Goal: Task Accomplishment & Management: Manage account settings

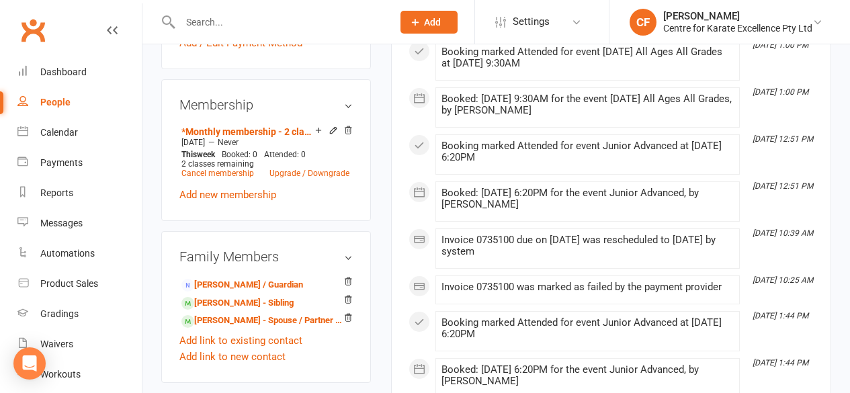
click at [224, 24] on input "text" at bounding box center [279, 22] width 207 height 19
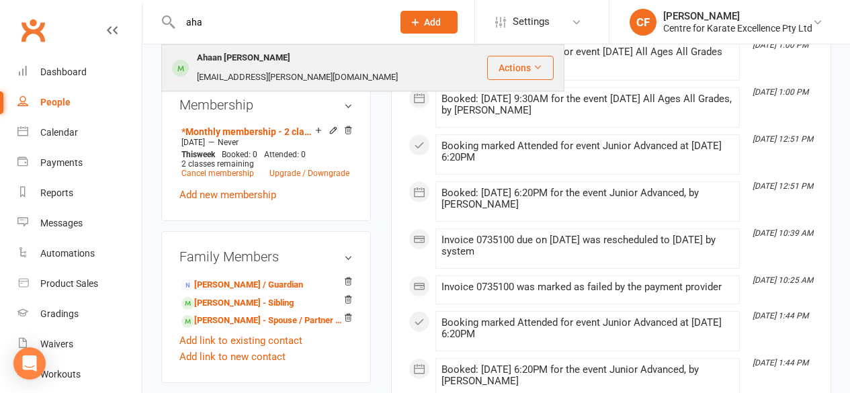
type input "aha"
click at [233, 65] on div "Ahaan [PERSON_NAME]" at bounding box center [244, 57] width 102 height 19
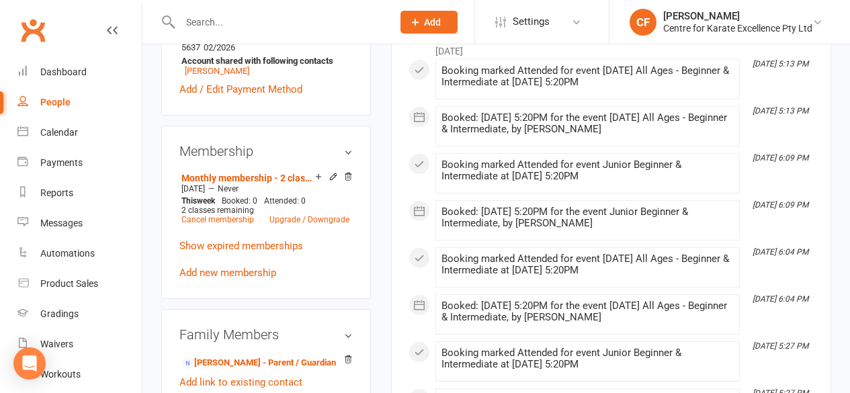
scroll to position [572, 0]
click at [206, 19] on input "text" at bounding box center [279, 22] width 207 height 19
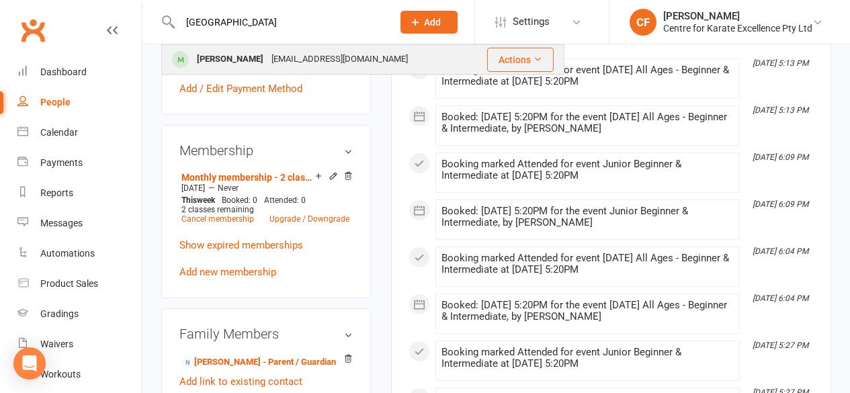
type input "[GEOGRAPHIC_DATA]"
click at [214, 56] on div "[PERSON_NAME]" at bounding box center [230, 59] width 75 height 19
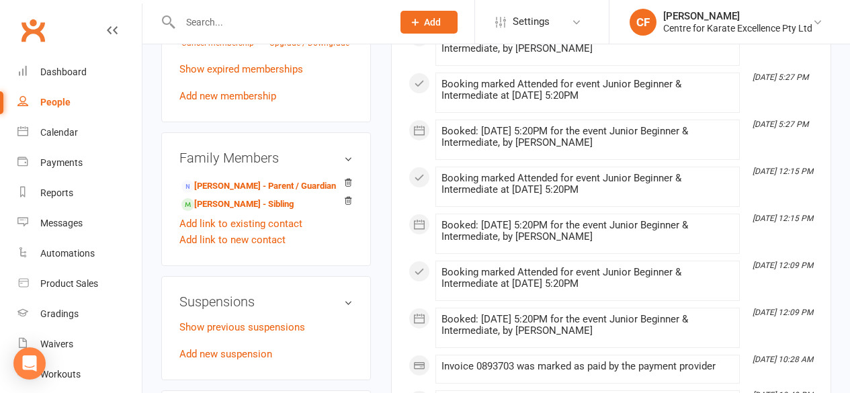
scroll to position [744, 0]
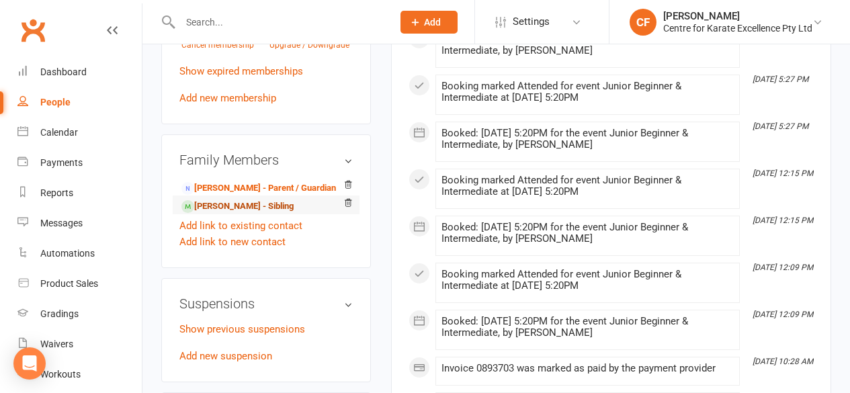
click at [262, 200] on link "[PERSON_NAME] - Sibling" at bounding box center [238, 207] width 112 height 14
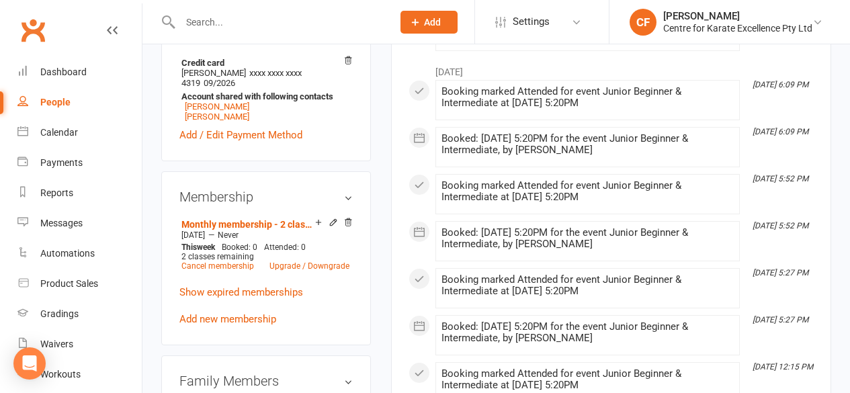
scroll to position [551, 0]
click at [215, 32] on div at bounding box center [272, 22] width 222 height 44
click at [209, 24] on input "text" at bounding box center [279, 22] width 207 height 19
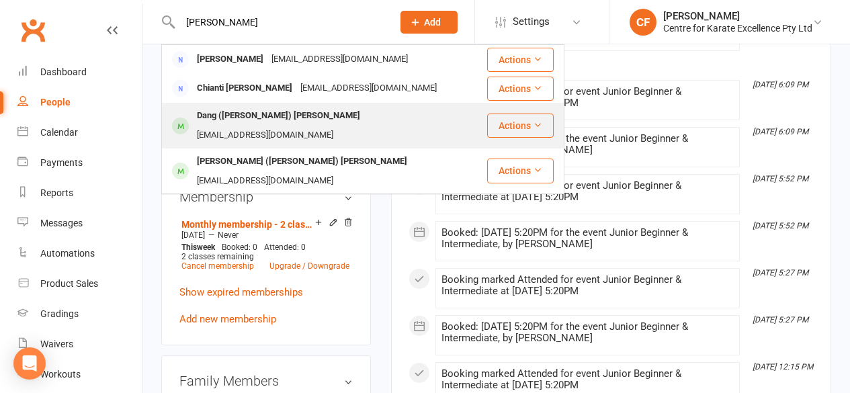
type input "[PERSON_NAME]"
click at [209, 114] on div "Dang ([PERSON_NAME]) [PERSON_NAME]" at bounding box center [278, 115] width 171 height 19
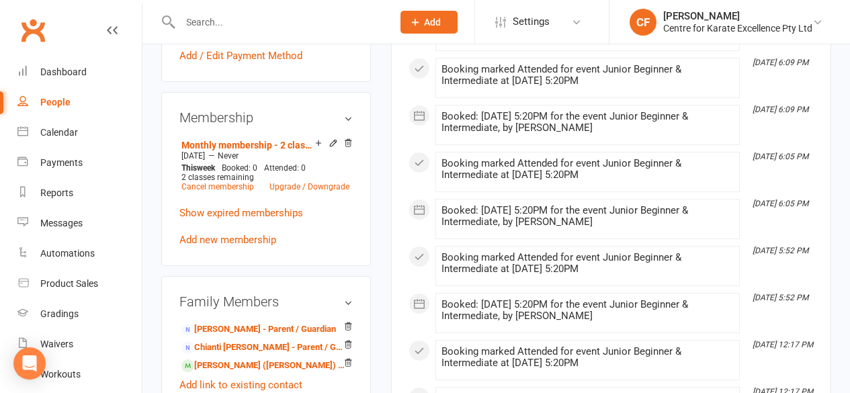
scroll to position [683, 0]
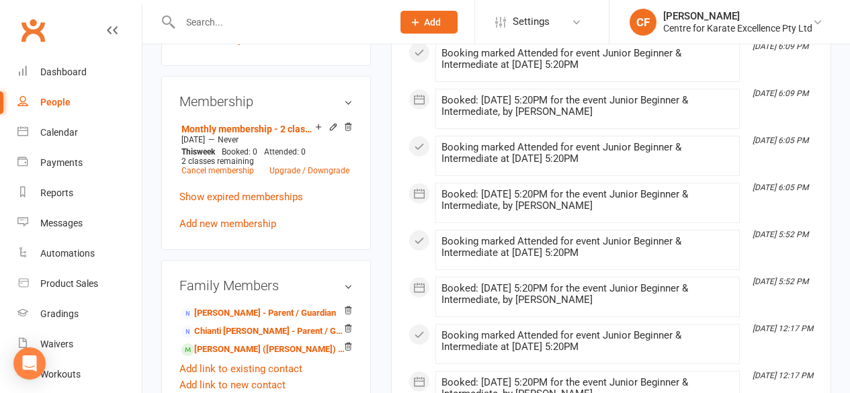
click at [211, 22] on input "text" at bounding box center [279, 22] width 207 height 19
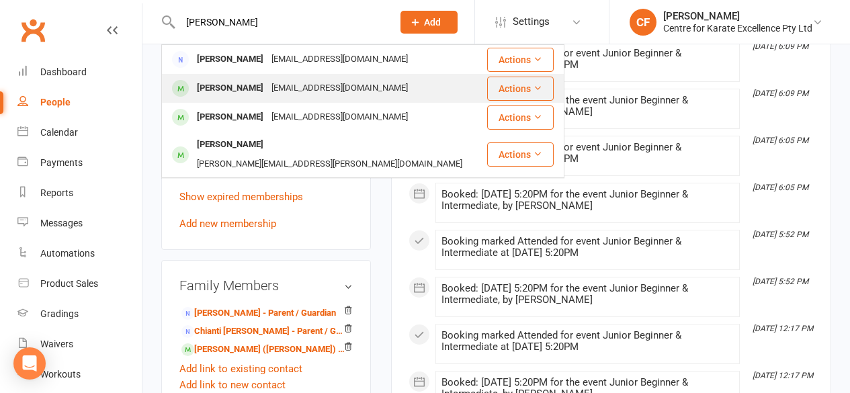
type input "[PERSON_NAME]"
click at [268, 94] on div "[EMAIL_ADDRESS][DOMAIN_NAME]" at bounding box center [340, 88] width 145 height 19
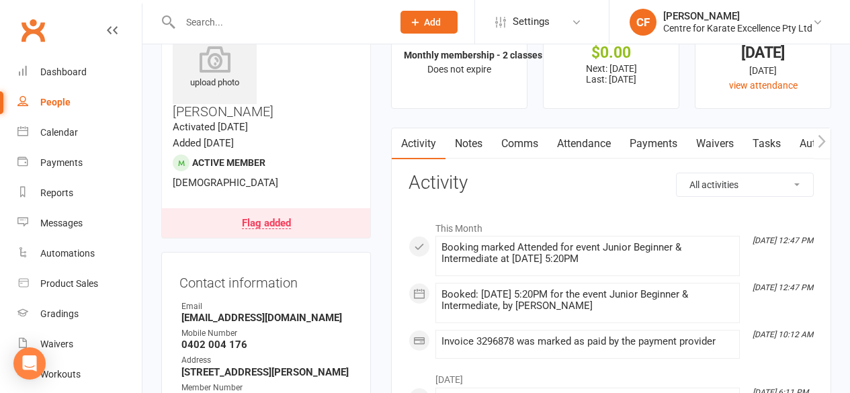
scroll to position [55, 0]
click at [266, 208] on link "Flag added" at bounding box center [266, 223] width 208 height 30
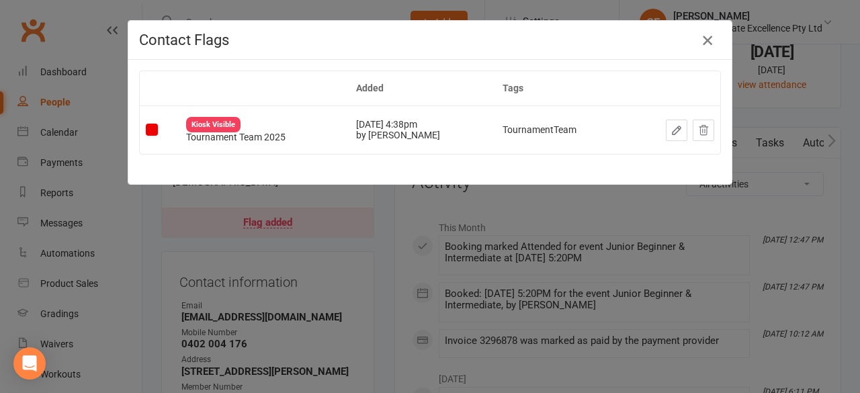
click at [702, 44] on icon "button" at bounding box center [708, 40] width 16 height 16
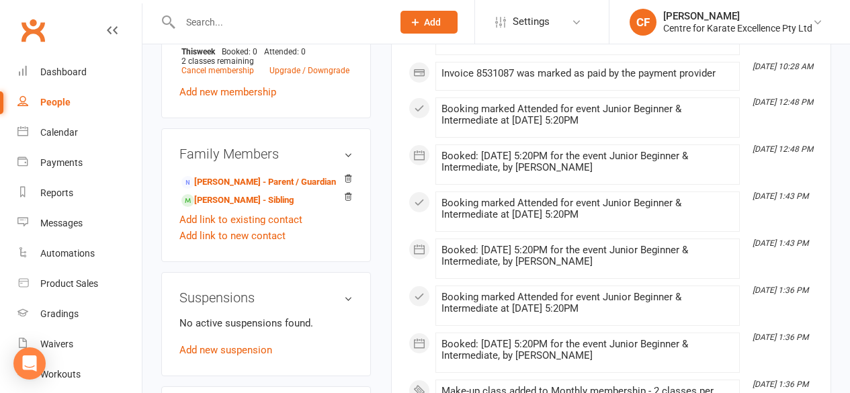
scroll to position [754, 0]
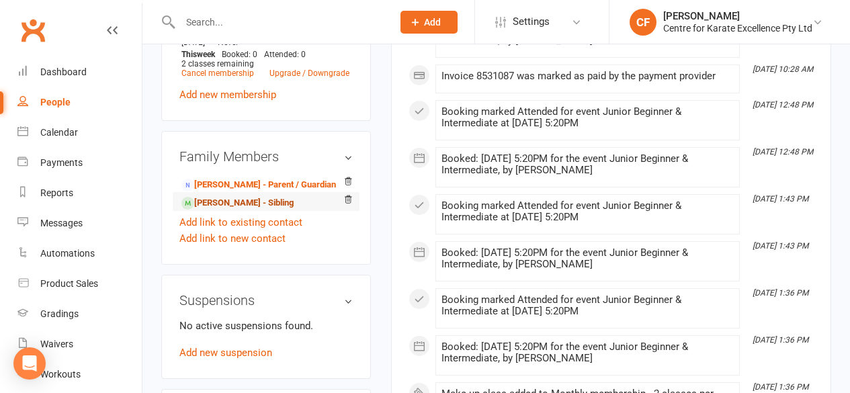
click at [276, 196] on link "[PERSON_NAME] - Sibling" at bounding box center [238, 203] width 112 height 14
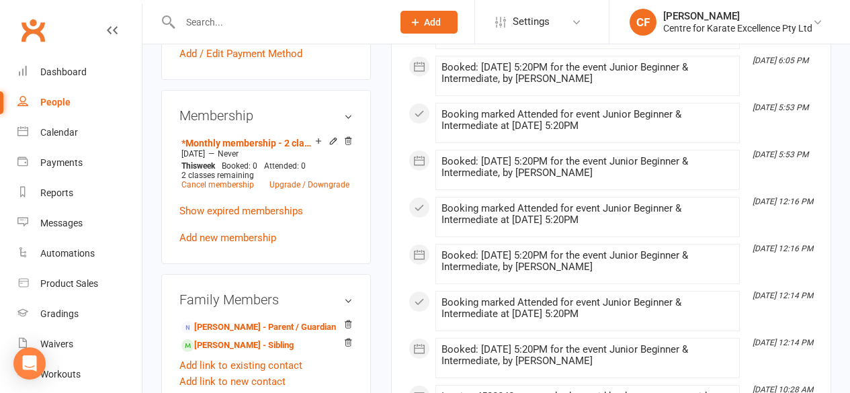
scroll to position [646, 0]
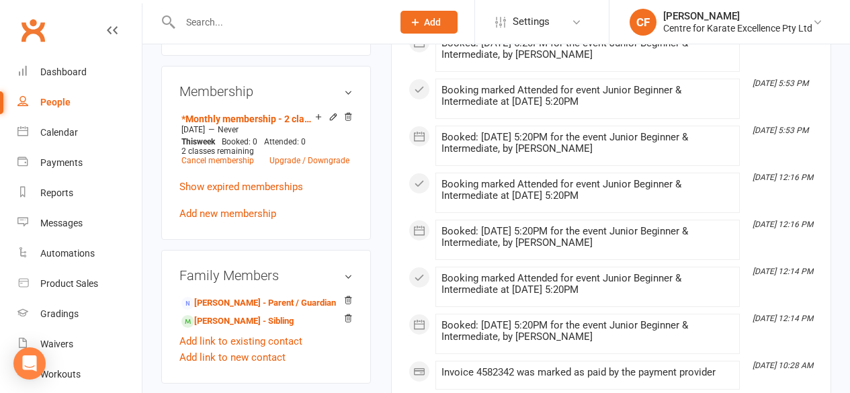
click at [228, 13] on input "text" at bounding box center [279, 22] width 207 height 19
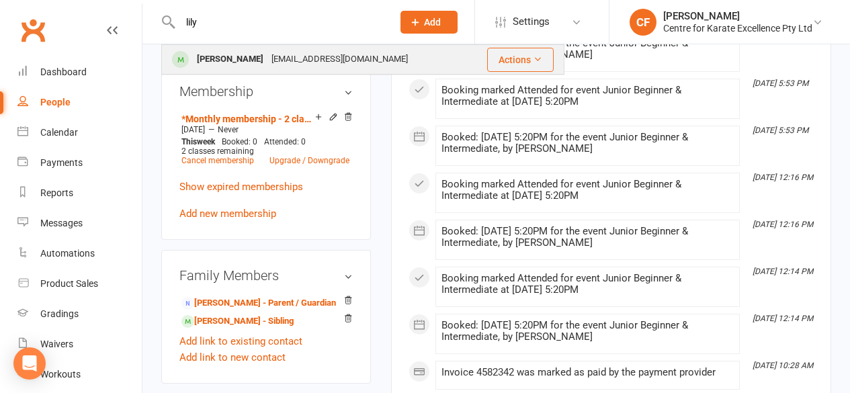
type input "lily"
click at [229, 54] on div "[PERSON_NAME]" at bounding box center [230, 59] width 75 height 19
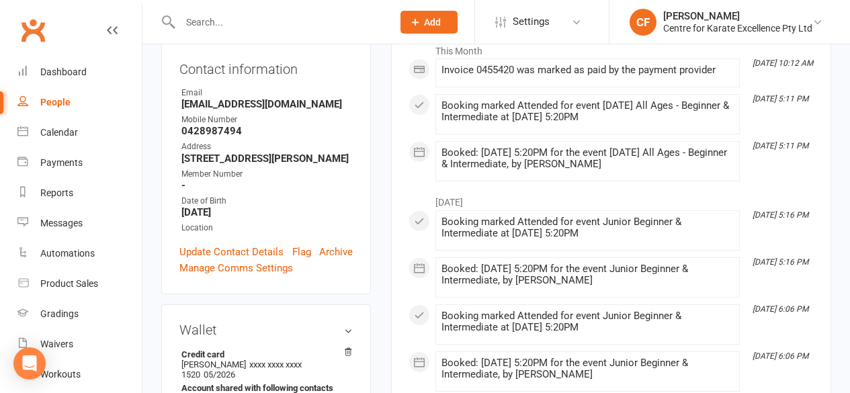
scroll to position [231, 0]
click at [212, 13] on input "text" at bounding box center [279, 22] width 207 height 19
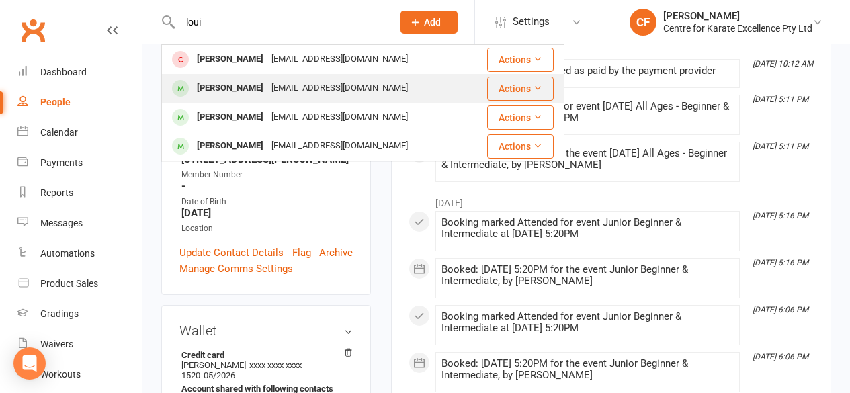
type input "loui"
click at [225, 88] on div "[PERSON_NAME]" at bounding box center [230, 88] width 75 height 19
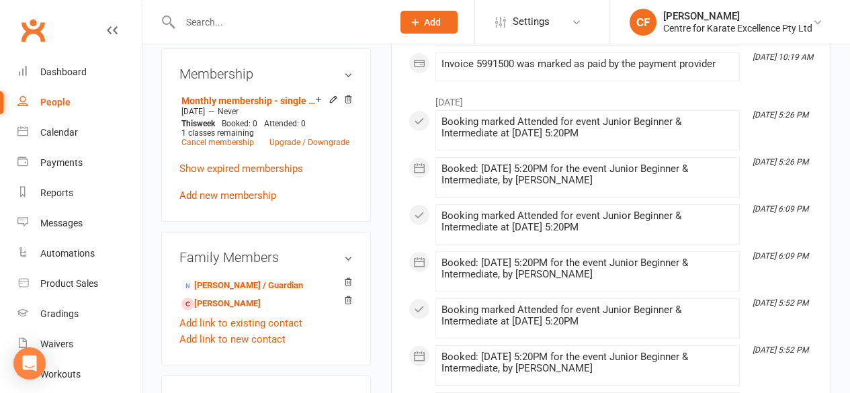
scroll to position [647, 0]
click at [216, 23] on input "text" at bounding box center [279, 22] width 207 height 19
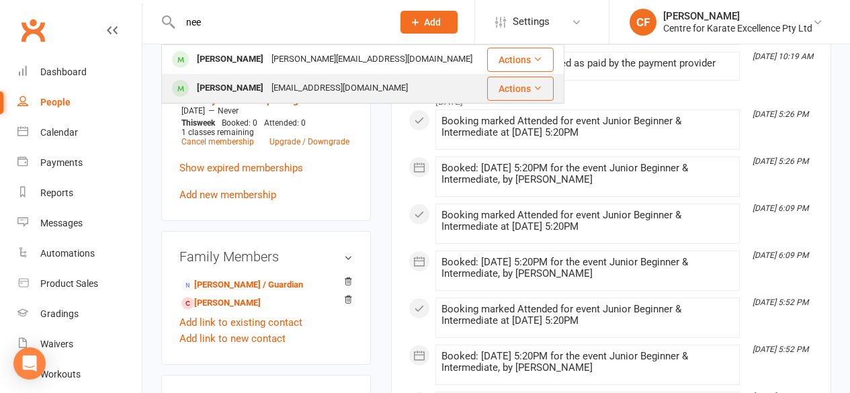
type input "nee"
click at [249, 90] on div "[PERSON_NAME]" at bounding box center [230, 88] width 75 height 19
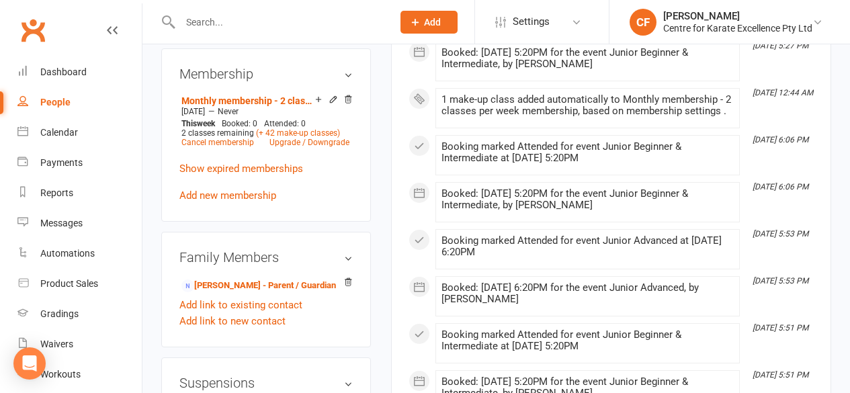
scroll to position [629, 0]
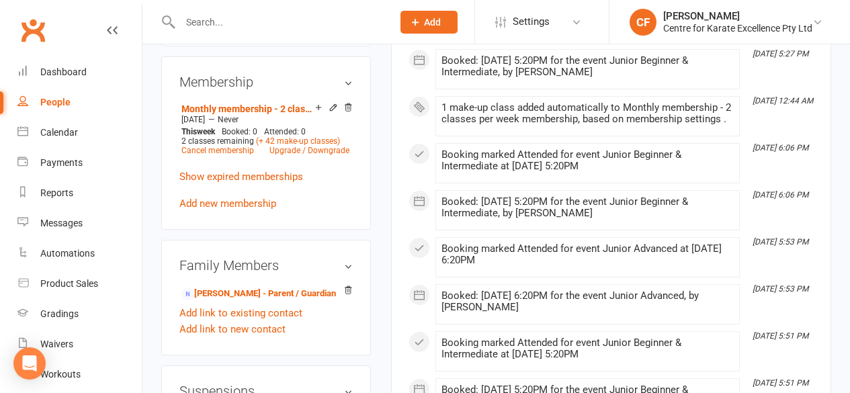
click at [220, 31] on div at bounding box center [272, 22] width 222 height 44
click at [220, 26] on input "text" at bounding box center [279, 22] width 207 height 19
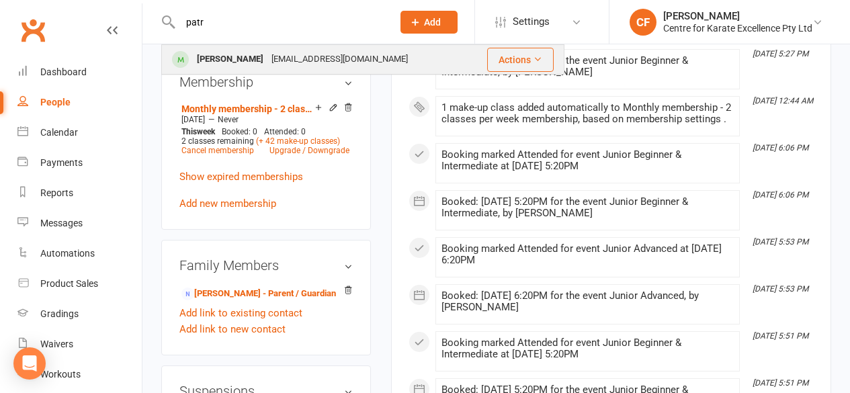
type input "patr"
click at [235, 60] on div "[PERSON_NAME]" at bounding box center [230, 59] width 75 height 19
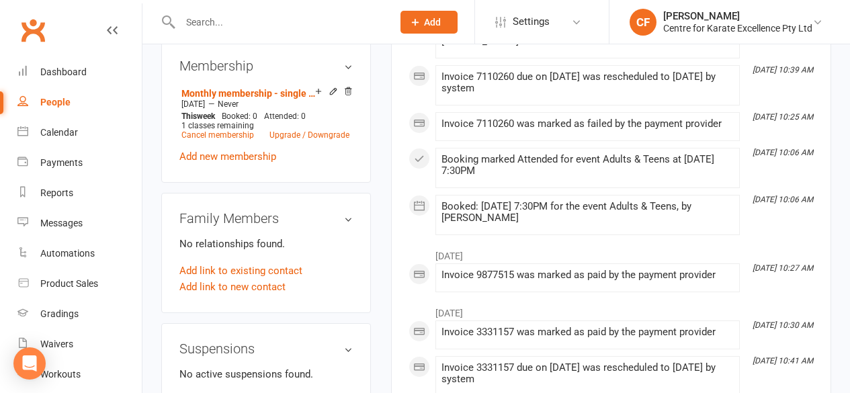
scroll to position [647, 0]
click at [208, 30] on input "text" at bounding box center [279, 22] width 207 height 19
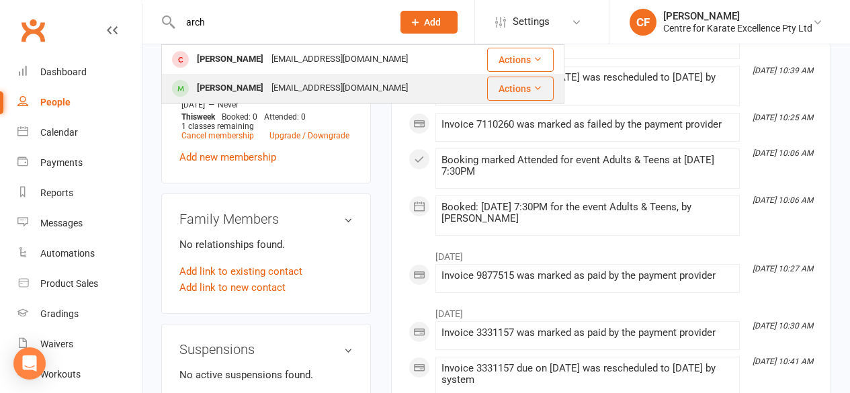
type input "arch"
click at [246, 85] on div "[PERSON_NAME]" at bounding box center [230, 88] width 75 height 19
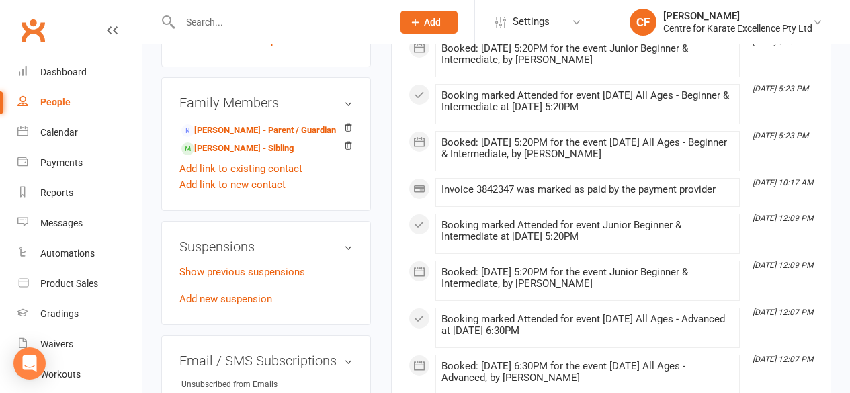
scroll to position [794, 0]
click at [225, 141] on link "[PERSON_NAME] - Sibling" at bounding box center [238, 148] width 112 height 14
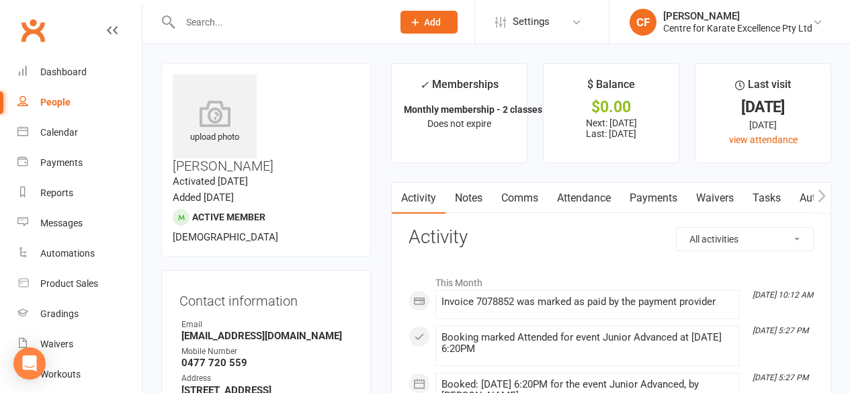
click at [237, 29] on input "text" at bounding box center [279, 22] width 207 height 19
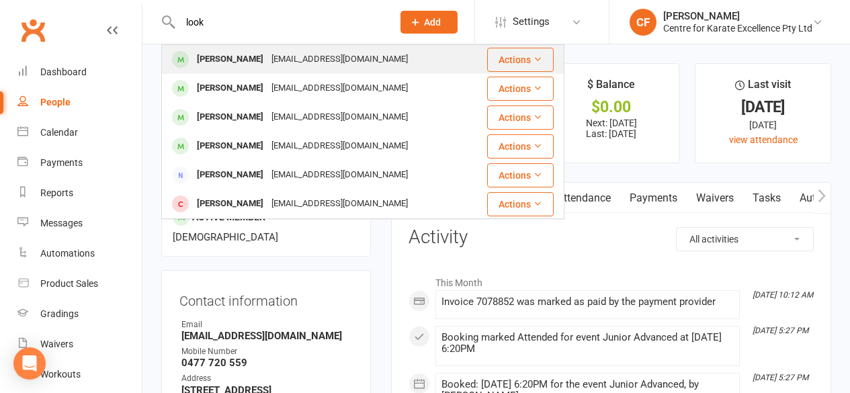
type input "look"
click at [220, 61] on div "[PERSON_NAME]" at bounding box center [230, 59] width 75 height 19
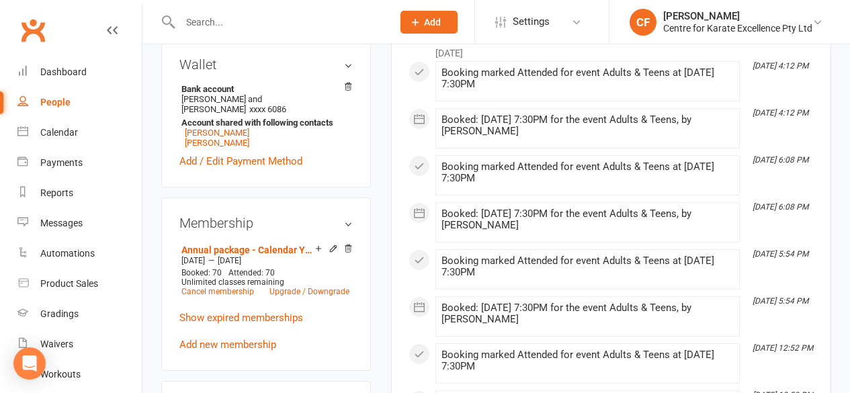
scroll to position [534, 0]
click at [233, 128] on link "[PERSON_NAME]" at bounding box center [217, 133] width 65 height 10
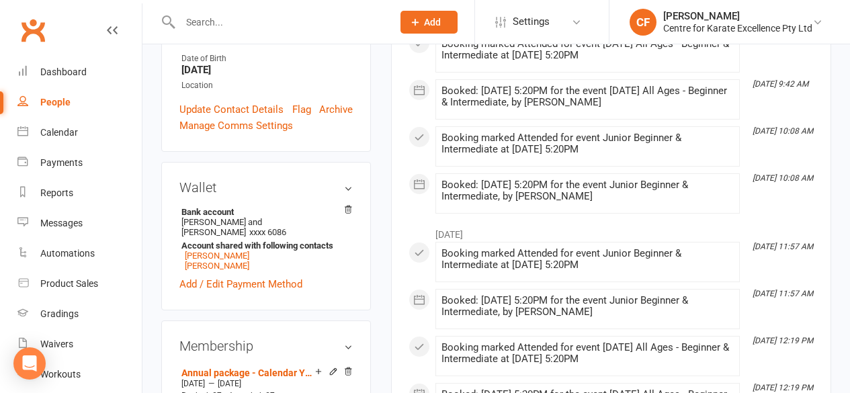
scroll to position [383, 0]
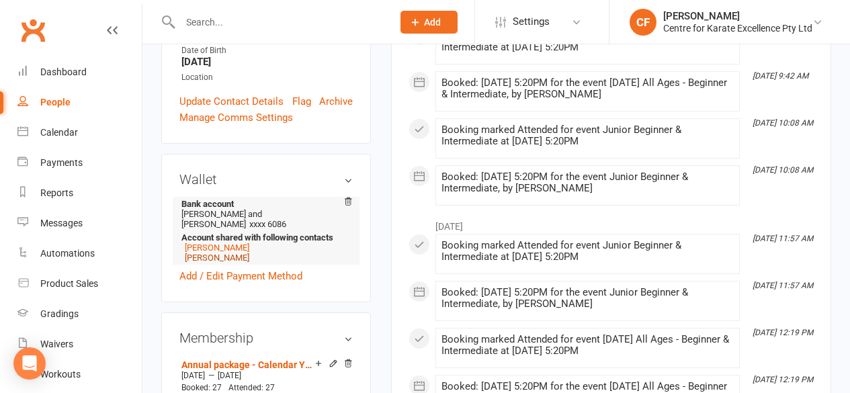
click at [227, 253] on link "[PERSON_NAME]" at bounding box center [217, 258] width 65 height 10
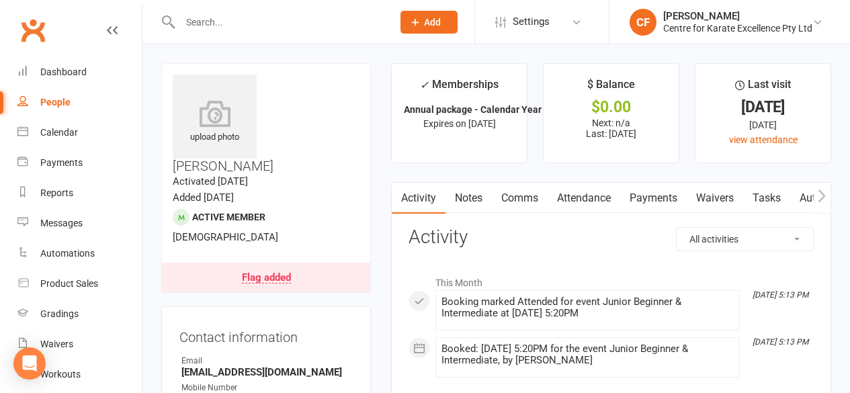
click at [247, 15] on input "text" at bounding box center [279, 22] width 207 height 19
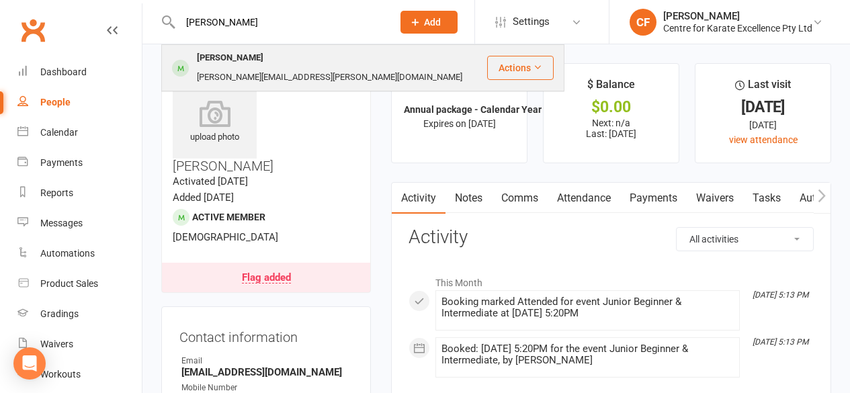
type input "[PERSON_NAME]"
click at [251, 56] on div "[PERSON_NAME]" at bounding box center [230, 57] width 75 height 19
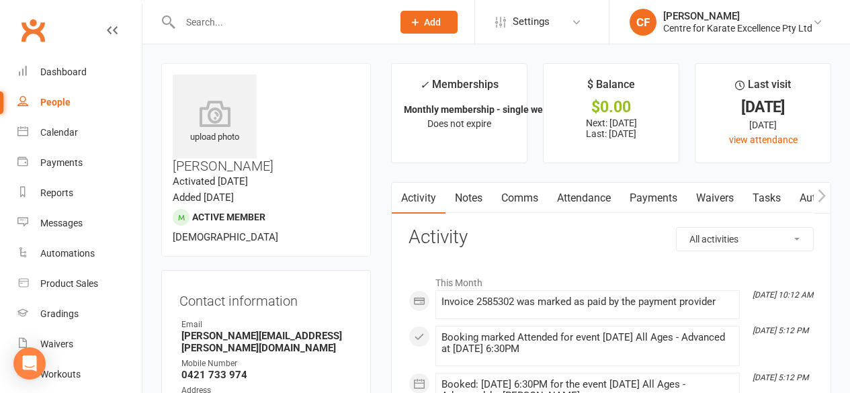
click at [213, 24] on input "text" at bounding box center [279, 22] width 207 height 19
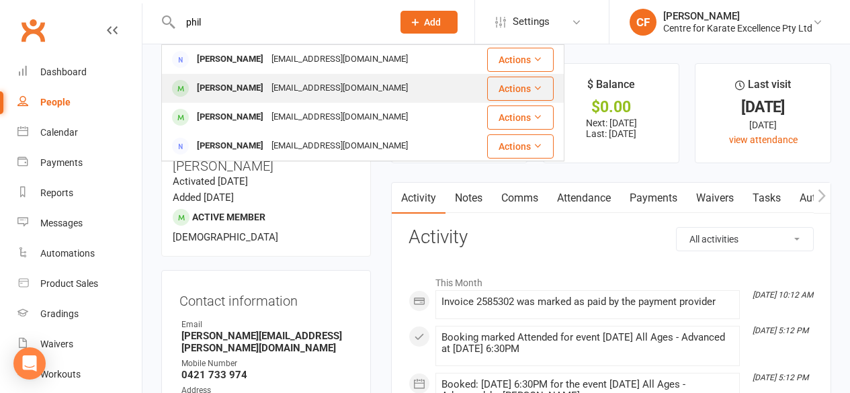
type input "phil"
click at [233, 83] on div "[PERSON_NAME]" at bounding box center [230, 88] width 75 height 19
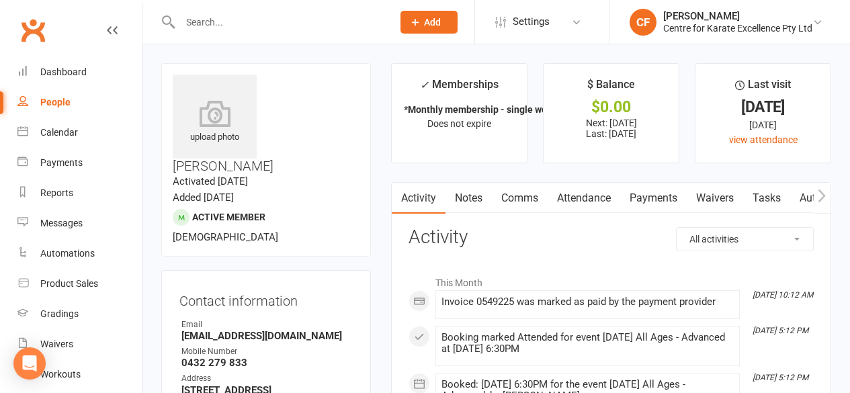
click at [228, 32] on div at bounding box center [272, 22] width 222 height 44
click at [214, 22] on input "text" at bounding box center [279, 22] width 207 height 19
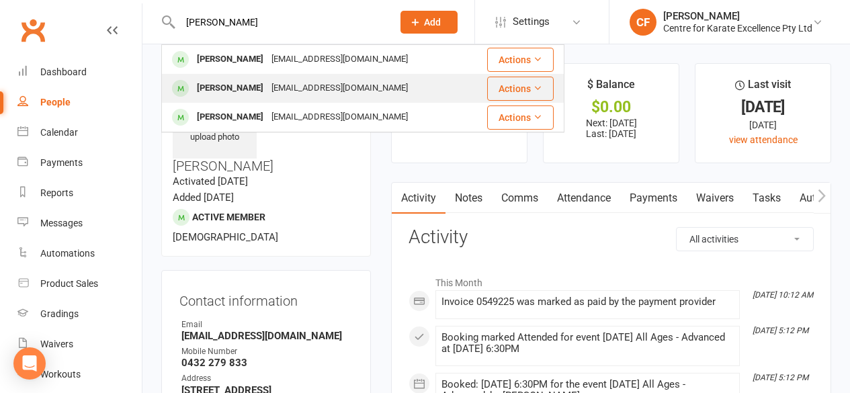
type input "[PERSON_NAME]"
click at [235, 84] on div "[PERSON_NAME]" at bounding box center [230, 88] width 75 height 19
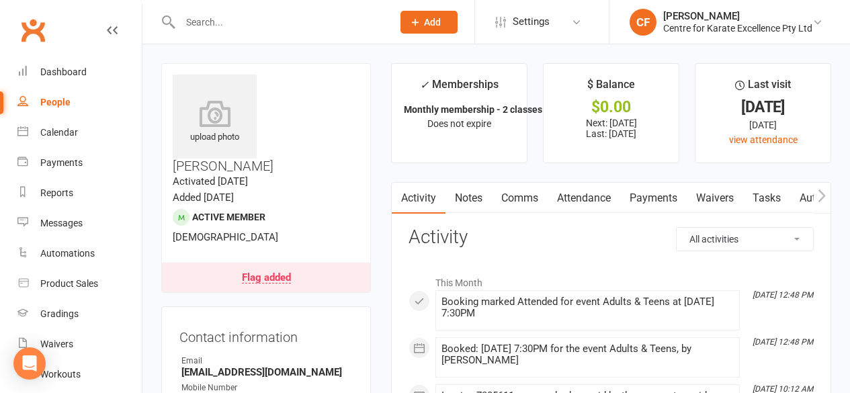
click at [210, 22] on input "text" at bounding box center [279, 22] width 207 height 19
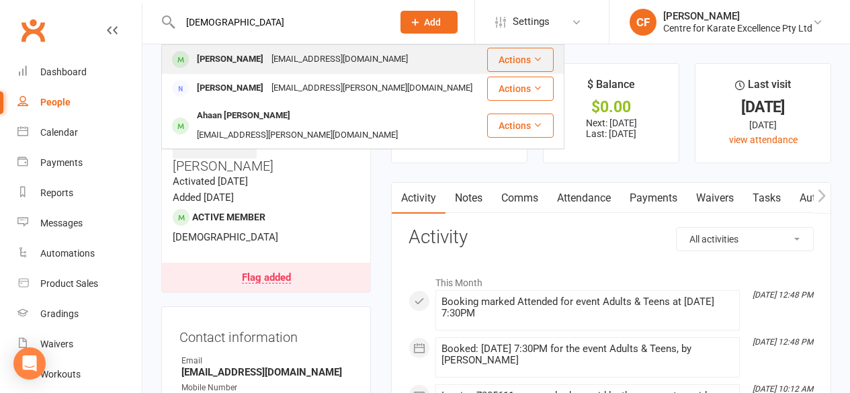
type input "[DEMOGRAPHIC_DATA]"
click at [389, 61] on div "[EMAIL_ADDRESS][DOMAIN_NAME]" at bounding box center [340, 59] width 145 height 19
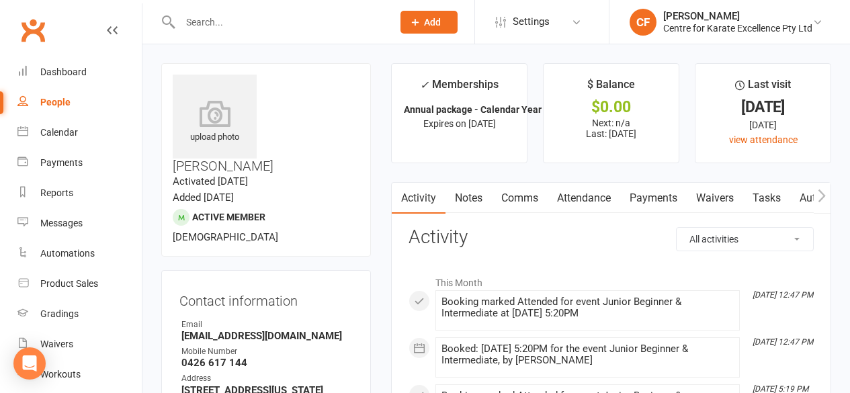
click at [223, 29] on input "text" at bounding box center [279, 22] width 207 height 19
type input "w"
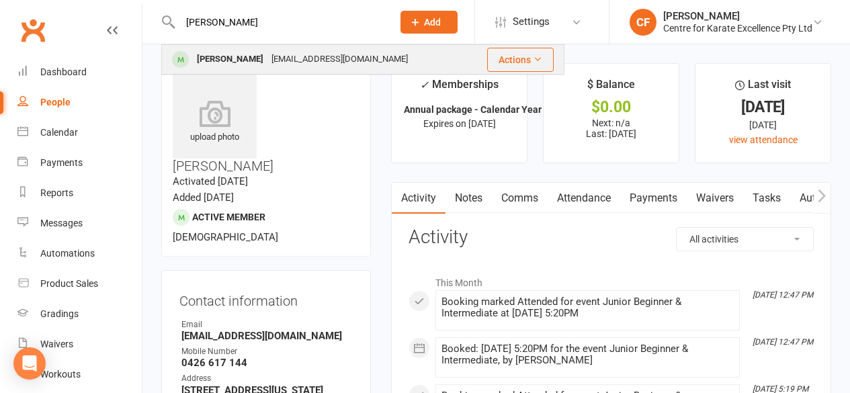
type input "[PERSON_NAME]"
click at [268, 51] on div "[EMAIL_ADDRESS][DOMAIN_NAME]" at bounding box center [340, 59] width 145 height 19
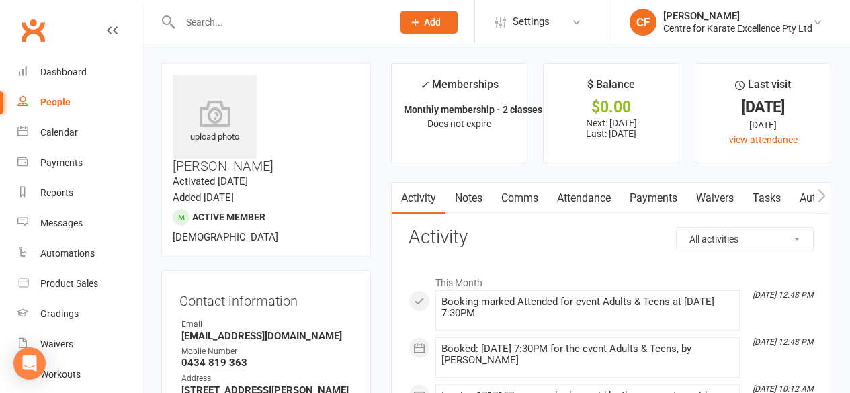
click at [209, 13] on input "text" at bounding box center [279, 22] width 207 height 19
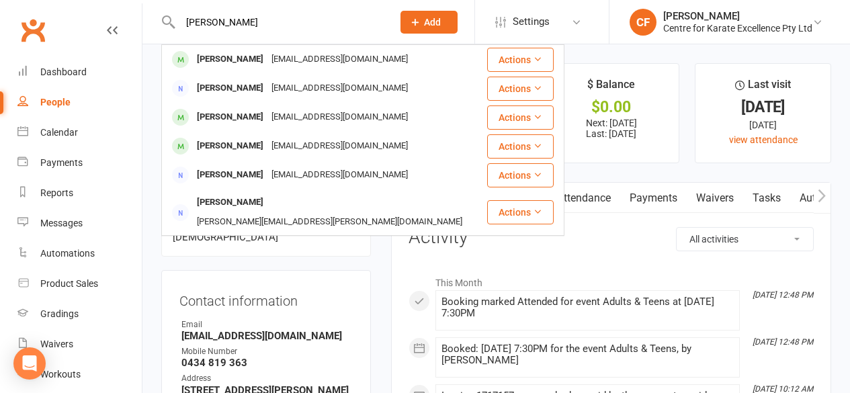
type input "[PERSON_NAME]"
click at [218, 52] on div "[PERSON_NAME]" at bounding box center [230, 59] width 75 height 19
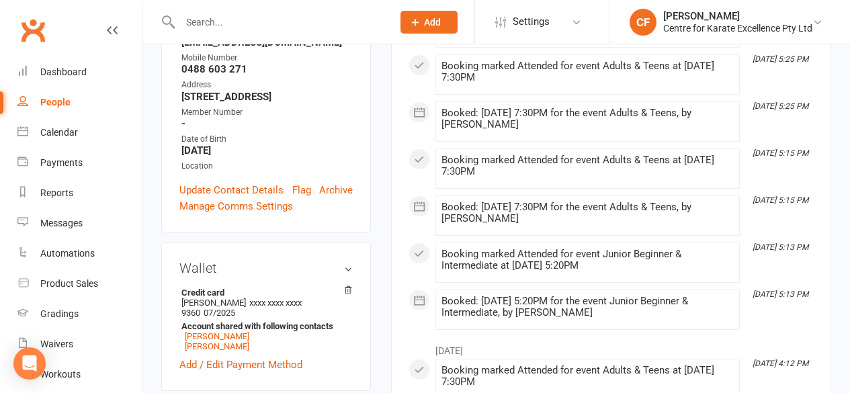
scroll to position [419, 0]
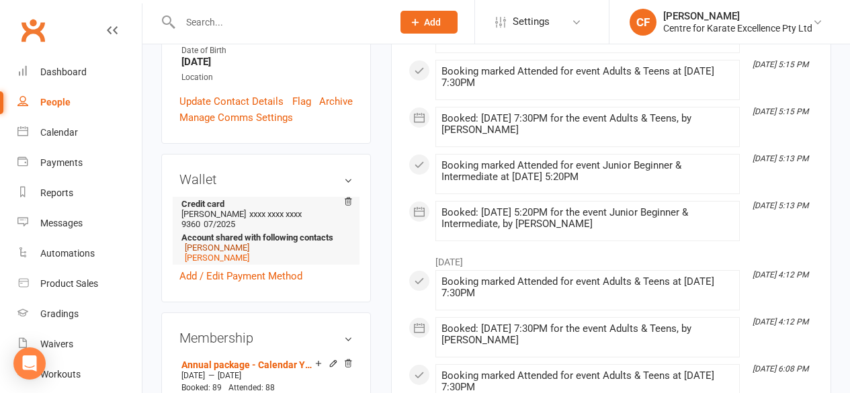
click at [198, 243] on link "[PERSON_NAME]" at bounding box center [217, 248] width 65 height 10
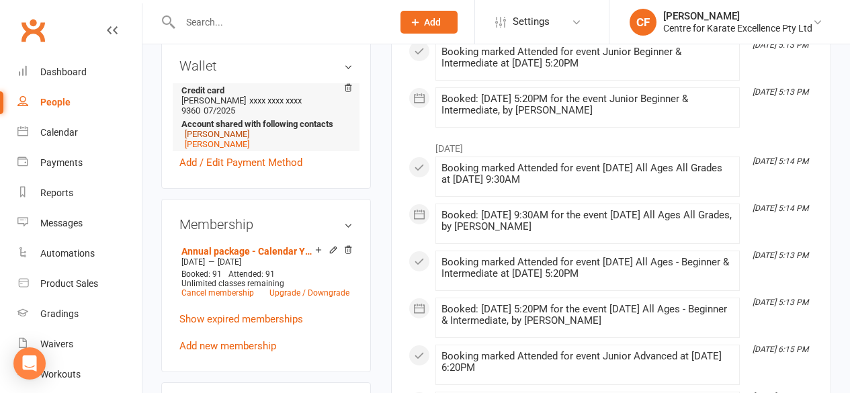
scroll to position [532, 0]
click at [223, 139] on link "[PERSON_NAME]" at bounding box center [217, 144] width 65 height 10
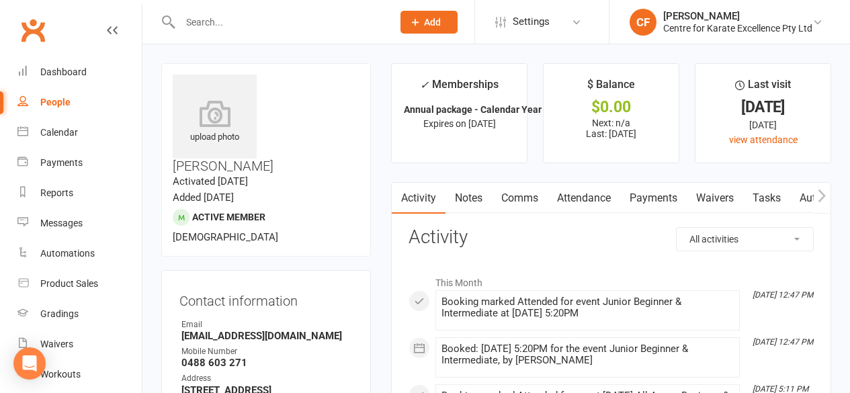
click at [212, 29] on input "text" at bounding box center [279, 22] width 207 height 19
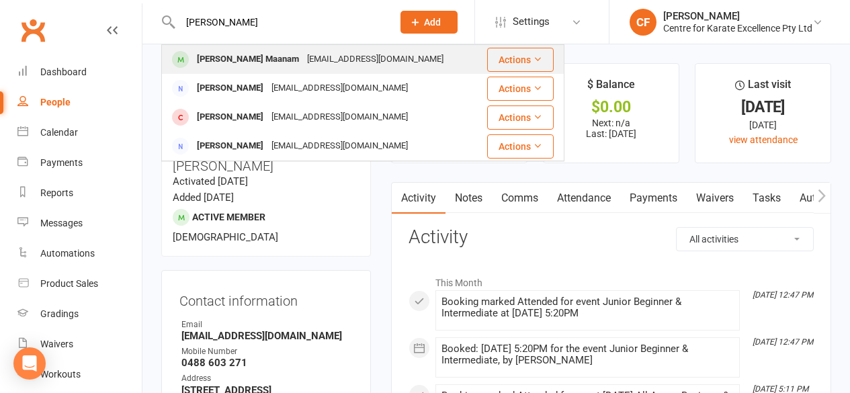
type input "[PERSON_NAME]"
click at [255, 58] on div "[PERSON_NAME] Maanam" at bounding box center [248, 59] width 110 height 19
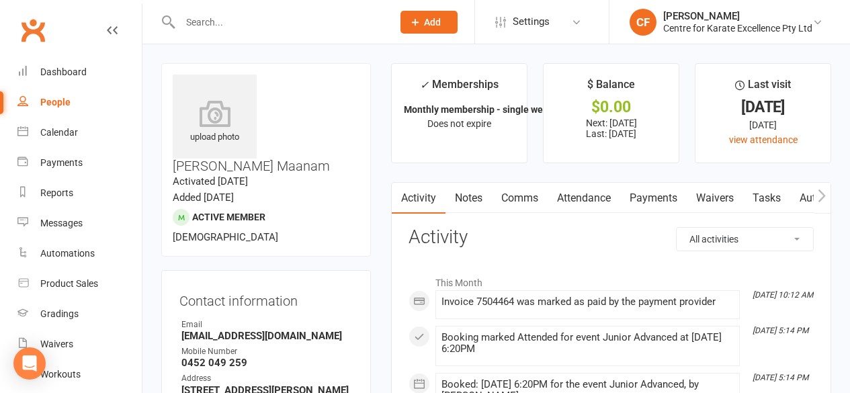
click at [290, 21] on input "text" at bounding box center [279, 22] width 207 height 19
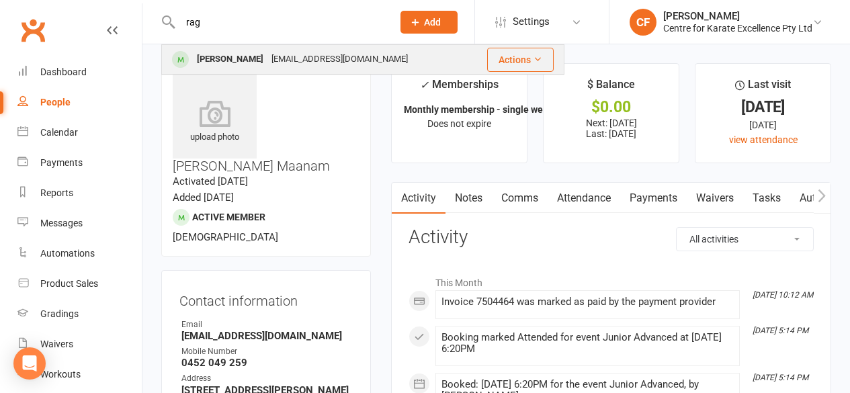
type input "rag"
click at [264, 58] on div "[PERSON_NAME]" at bounding box center [230, 59] width 75 height 19
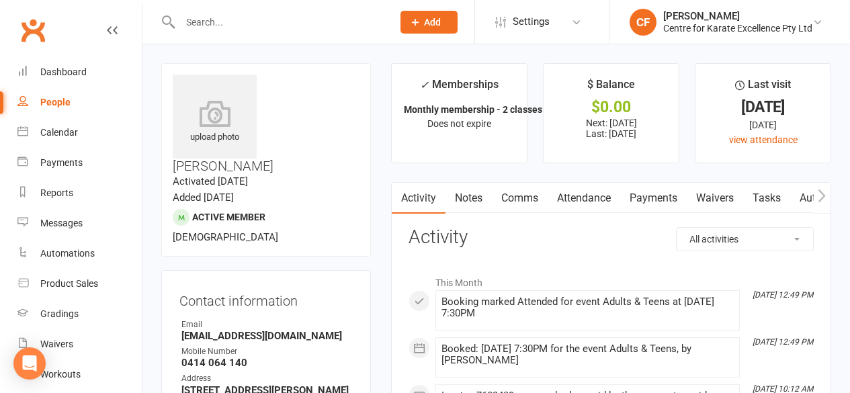
click at [227, 26] on input "text" at bounding box center [279, 22] width 207 height 19
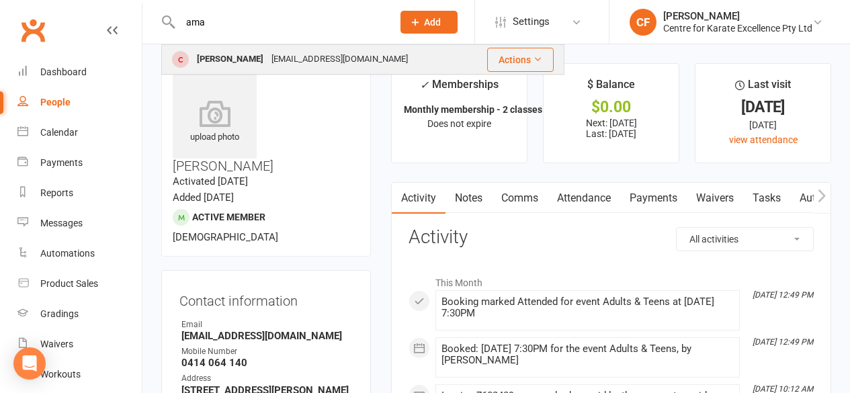
type input "ama"
click at [237, 50] on div "[PERSON_NAME]" at bounding box center [230, 59] width 75 height 19
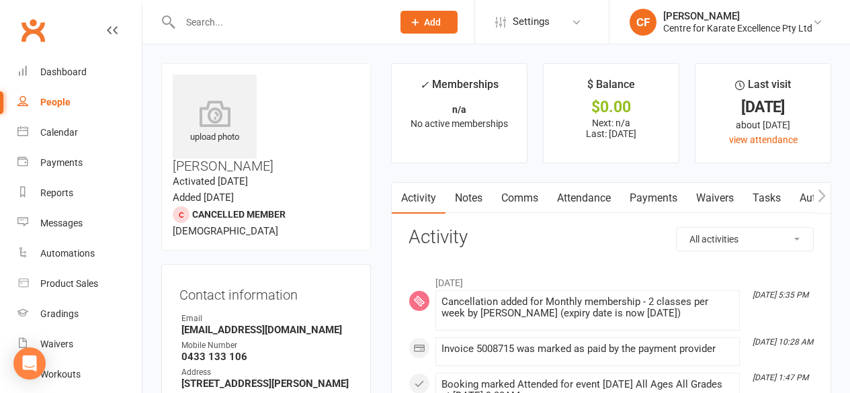
click at [236, 26] on input "text" at bounding box center [279, 22] width 207 height 19
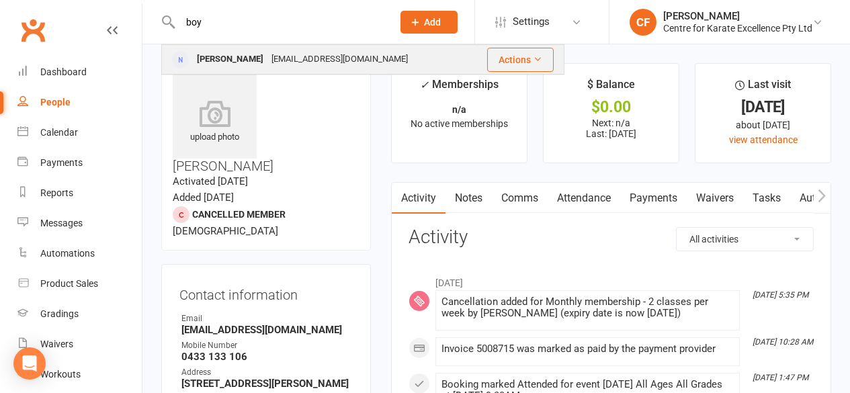
type input "boy"
click at [236, 52] on div "[PERSON_NAME]" at bounding box center [230, 59] width 75 height 19
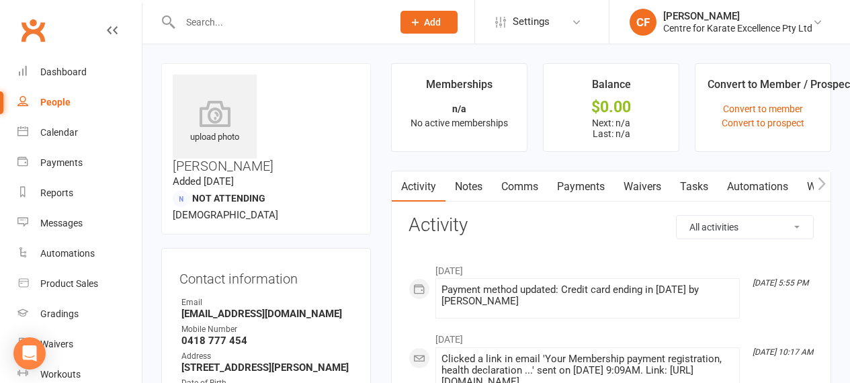
click at [215, 28] on input "text" at bounding box center [279, 22] width 207 height 19
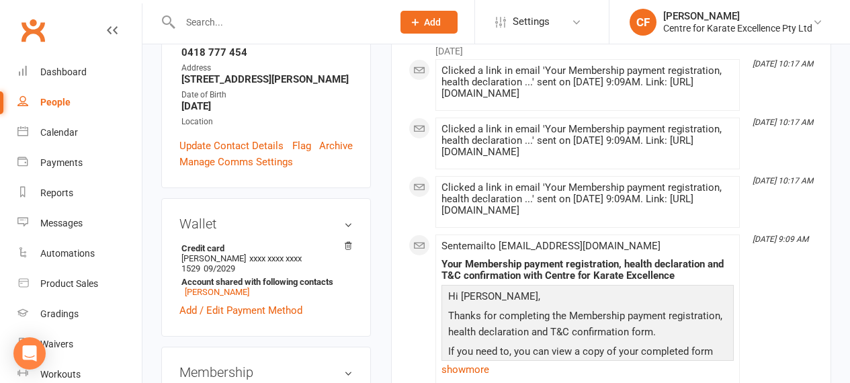
scroll to position [351, 0]
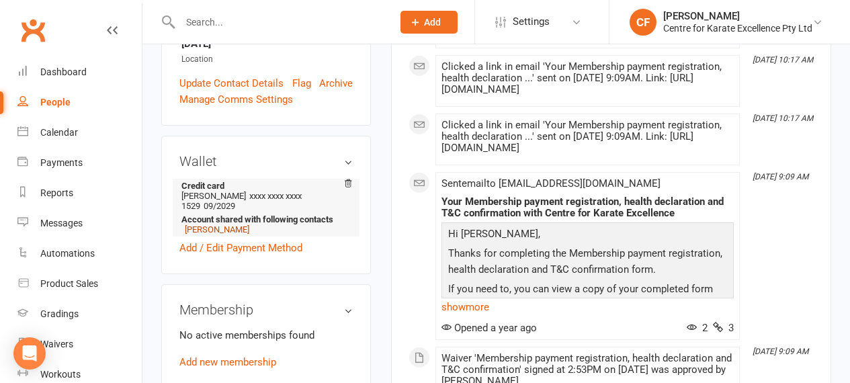
click at [223, 225] on link "[PERSON_NAME]" at bounding box center [217, 230] width 65 height 10
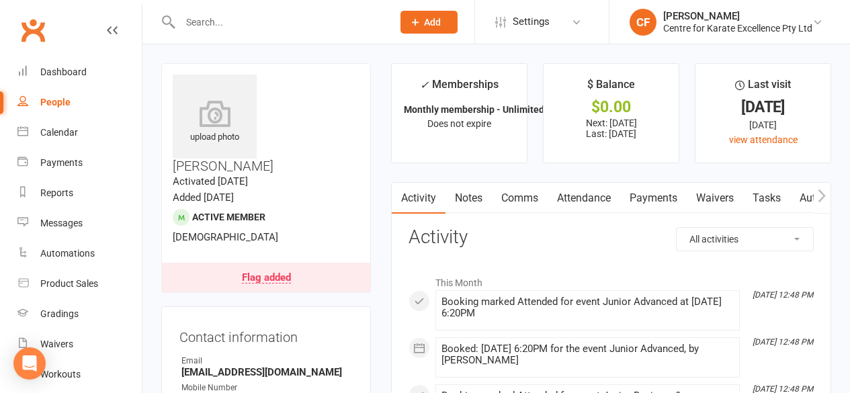
click at [239, 23] on input "text" at bounding box center [279, 22] width 207 height 19
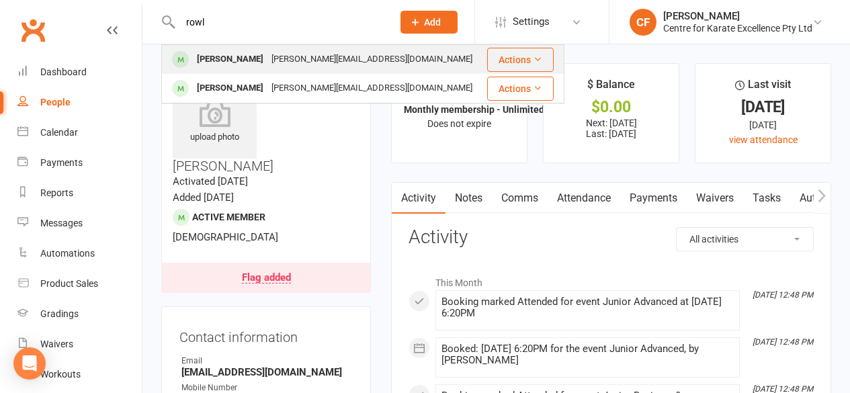
type input "rowl"
click at [241, 58] on div "[PERSON_NAME]" at bounding box center [230, 59] width 75 height 19
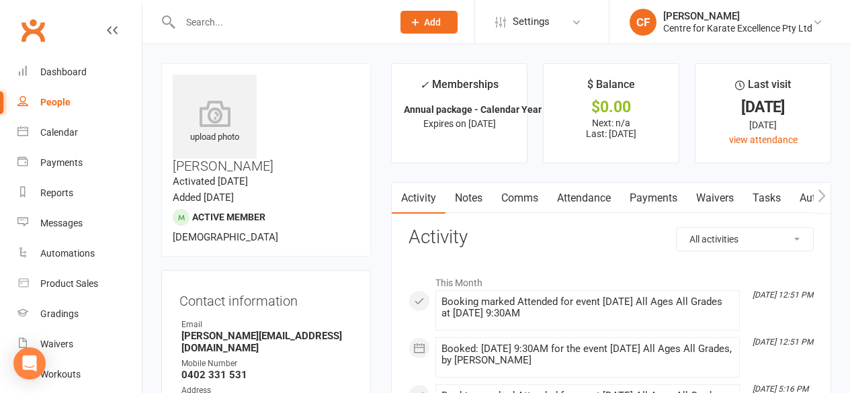
click at [214, 7] on div at bounding box center [272, 22] width 222 height 44
click at [212, 19] on input "text" at bounding box center [279, 22] width 207 height 19
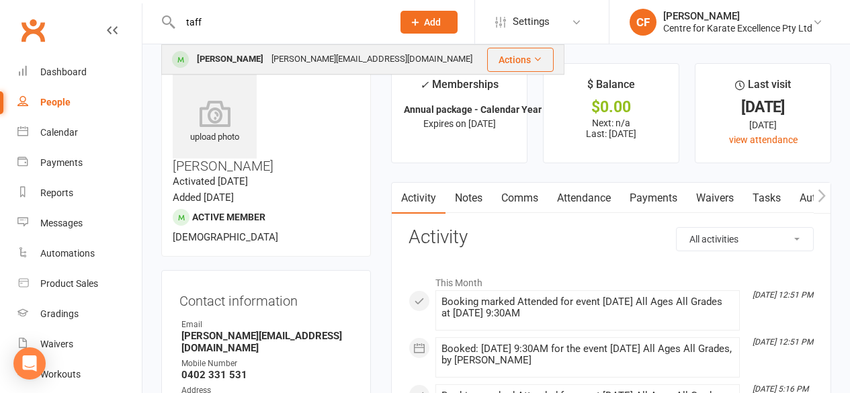
type input "taff"
click at [237, 67] on div "[PERSON_NAME]" at bounding box center [230, 59] width 75 height 19
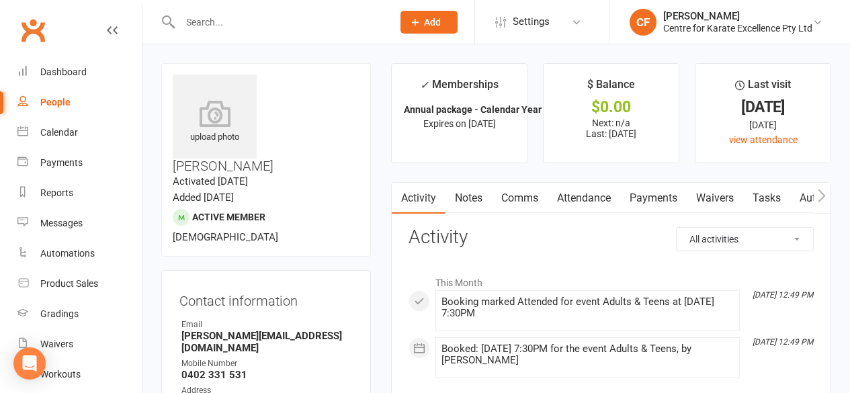
click at [222, 11] on div at bounding box center [272, 22] width 222 height 44
click at [216, 13] on input "text" at bounding box center [279, 22] width 207 height 19
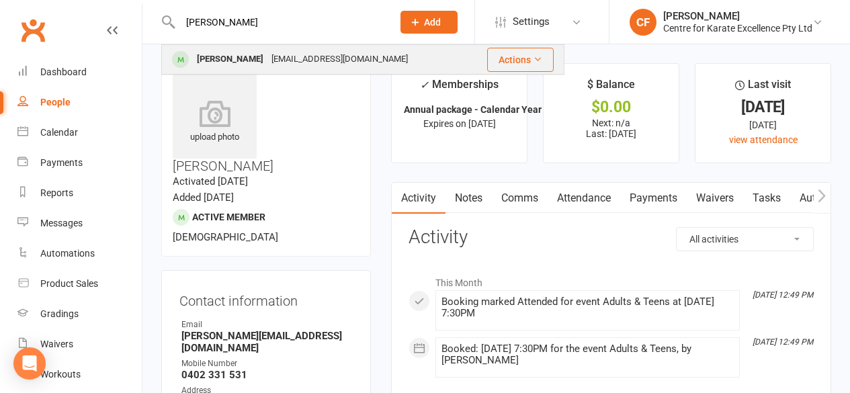
type input "[PERSON_NAME]"
click at [227, 55] on div "[PERSON_NAME]" at bounding box center [230, 59] width 75 height 19
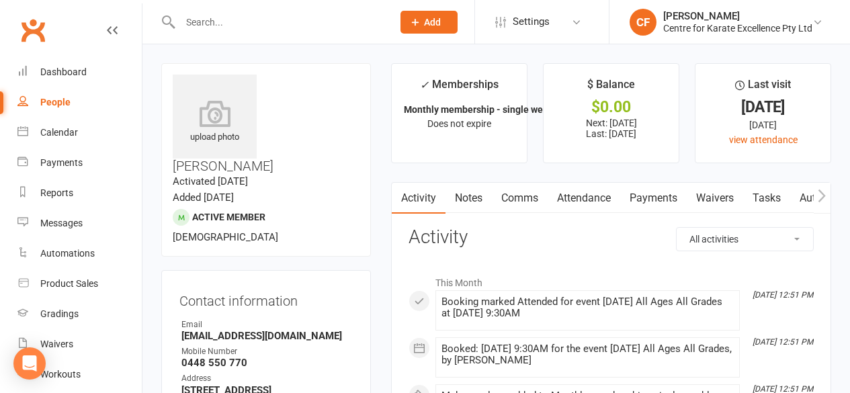
click at [213, 17] on input "text" at bounding box center [279, 22] width 207 height 19
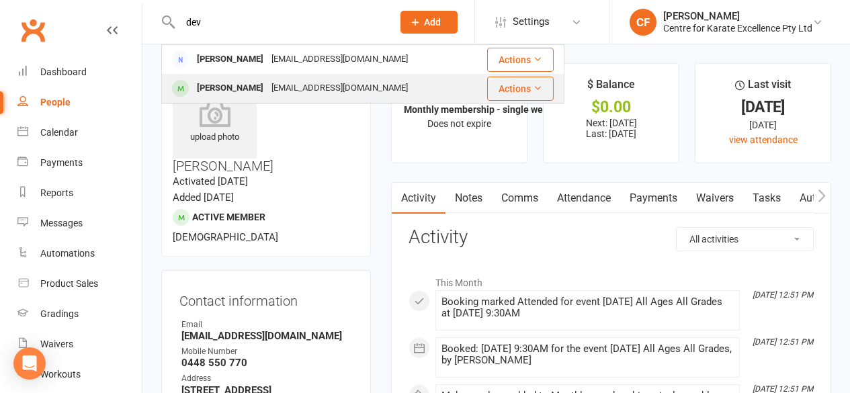
type input "dev"
click at [247, 84] on div "[PERSON_NAME]" at bounding box center [230, 88] width 75 height 19
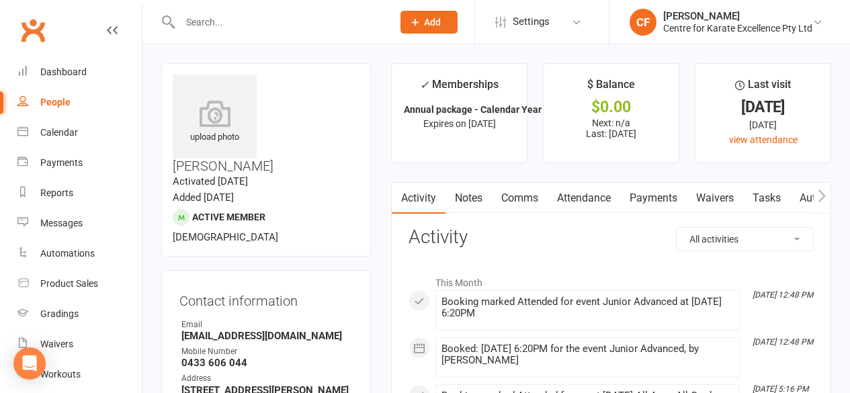
click at [238, 28] on input "text" at bounding box center [279, 22] width 207 height 19
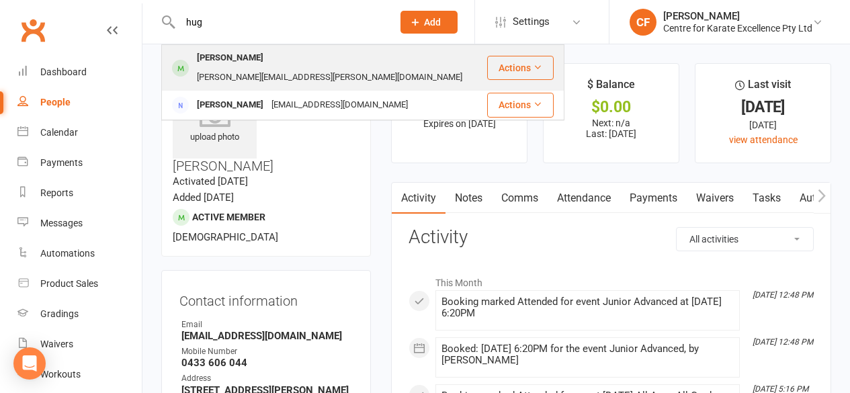
type input "hug"
click at [248, 63] on div "[PERSON_NAME]" at bounding box center [230, 57] width 75 height 19
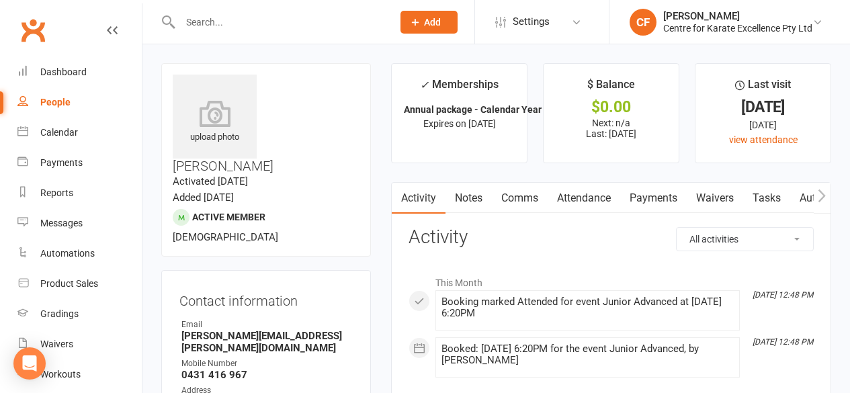
click at [212, 24] on input "text" at bounding box center [279, 22] width 207 height 19
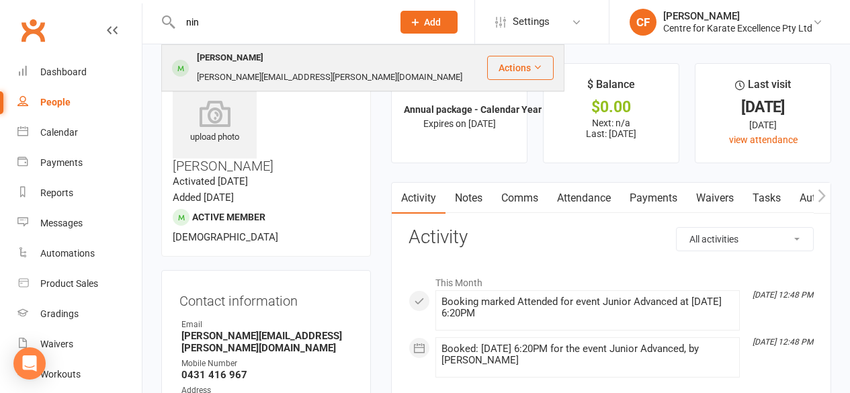
type input "nin"
click at [235, 56] on div "[PERSON_NAME]" at bounding box center [230, 57] width 75 height 19
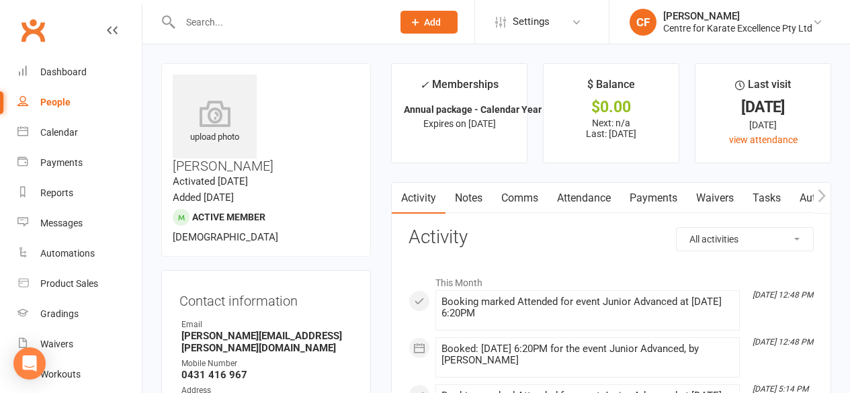
click at [225, 27] on input "text" at bounding box center [279, 22] width 207 height 19
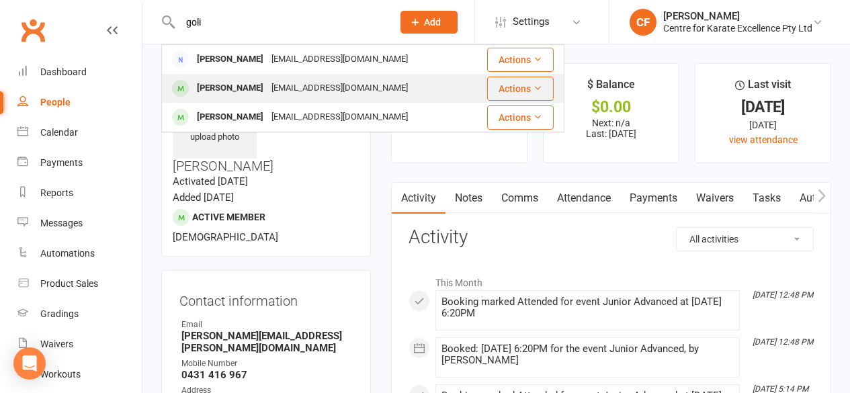
type input "goli"
click at [249, 83] on div "[PERSON_NAME]" at bounding box center [230, 88] width 75 height 19
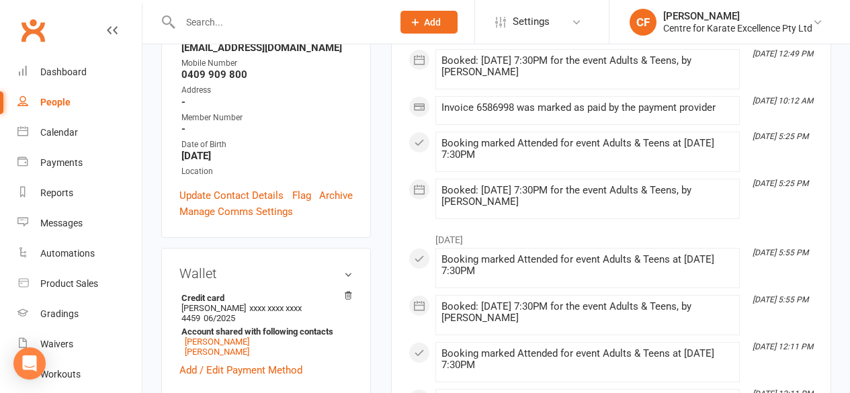
scroll to position [313, 0]
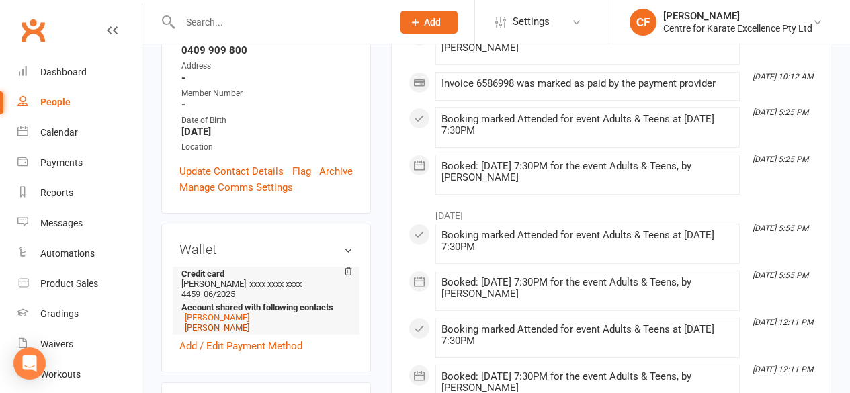
click at [231, 323] on link "[PERSON_NAME]" at bounding box center [217, 328] width 65 height 10
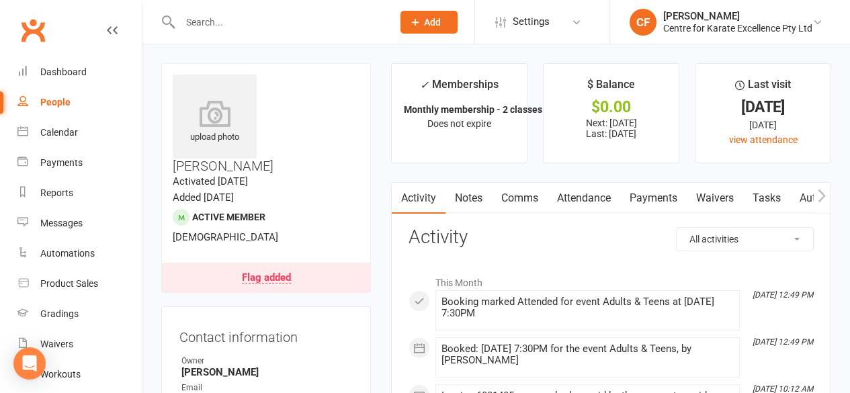
click at [220, 19] on input "text" at bounding box center [279, 22] width 207 height 19
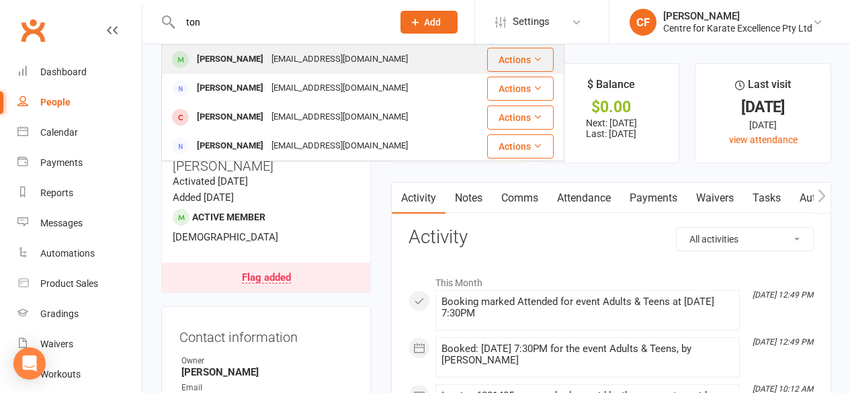
type input "ton"
click at [228, 56] on div "[PERSON_NAME]" at bounding box center [230, 59] width 75 height 19
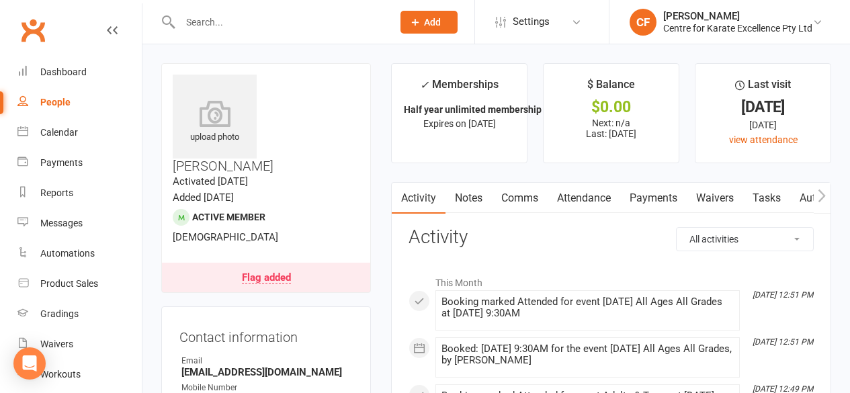
click at [210, 17] on input "text" at bounding box center [279, 22] width 207 height 19
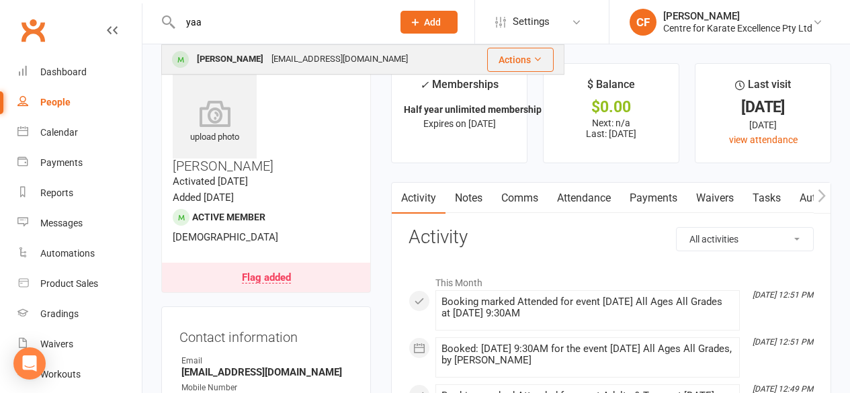
type input "yaa"
click at [221, 59] on div "[PERSON_NAME]" at bounding box center [230, 59] width 75 height 19
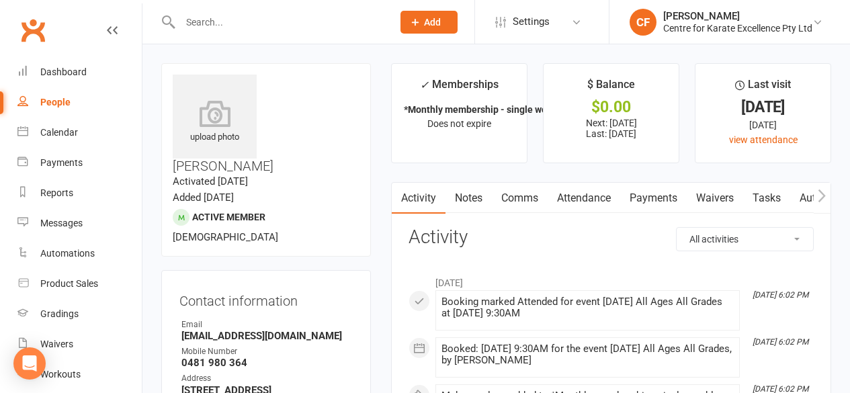
click at [237, 18] on input "text" at bounding box center [279, 22] width 207 height 19
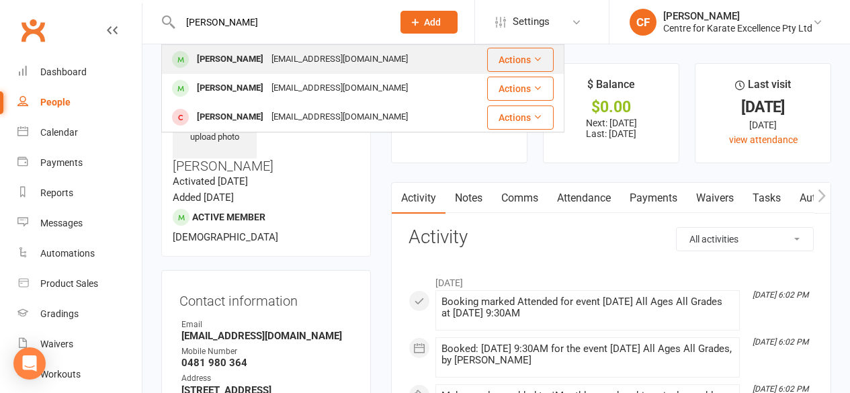
type input "[PERSON_NAME]"
click at [257, 50] on div "[PERSON_NAME]" at bounding box center [230, 59] width 75 height 19
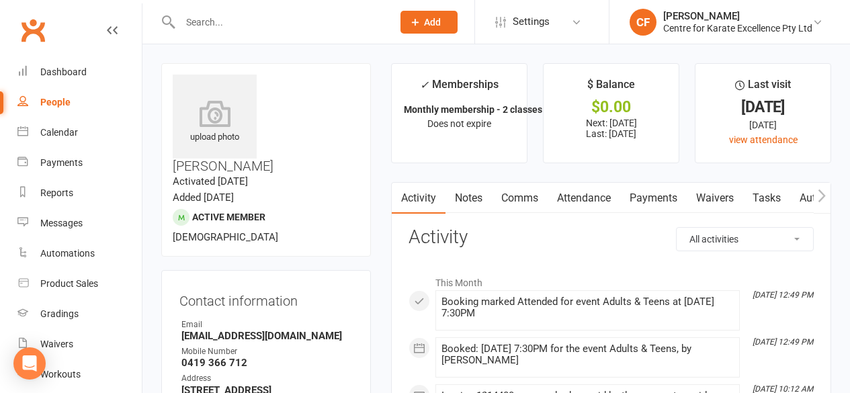
click at [245, 15] on input "text" at bounding box center [279, 22] width 207 height 19
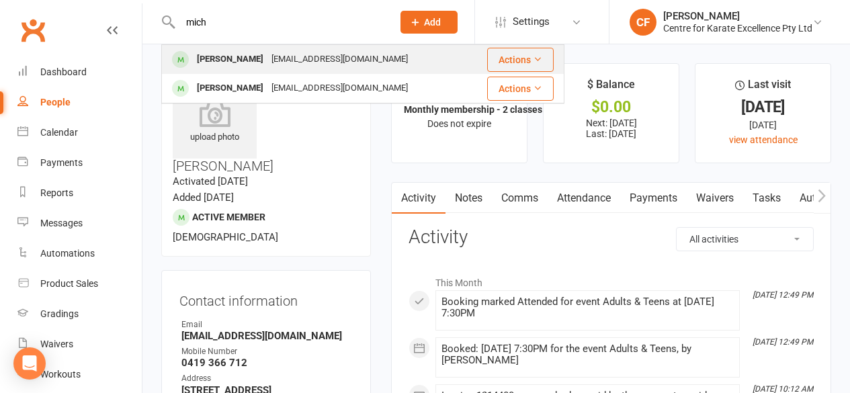
type input "mich"
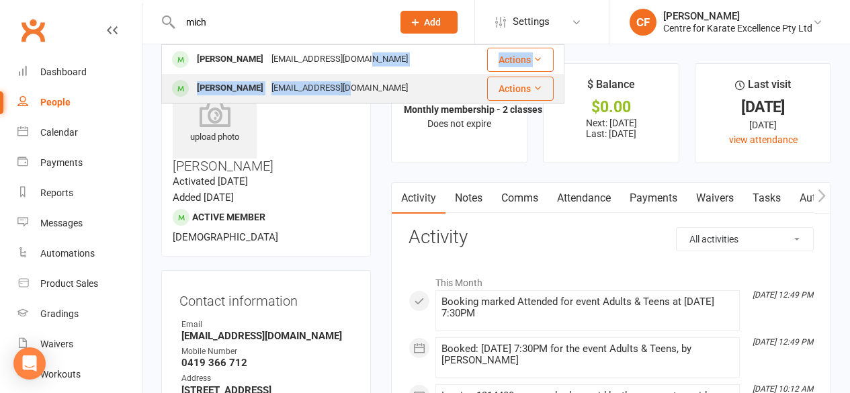
drag, startPoint x: 352, startPoint y: 73, endPoint x: 349, endPoint y: 88, distance: 15.2
click at [349, 88] on tbody "[PERSON_NAME] [PERSON_NAME][EMAIL_ADDRESS][DOMAIN_NAME] Actions [PERSON_NAME] […" at bounding box center [363, 74] width 402 height 58
click at [349, 88] on div "[EMAIL_ADDRESS][DOMAIN_NAME]" at bounding box center [340, 88] width 145 height 19
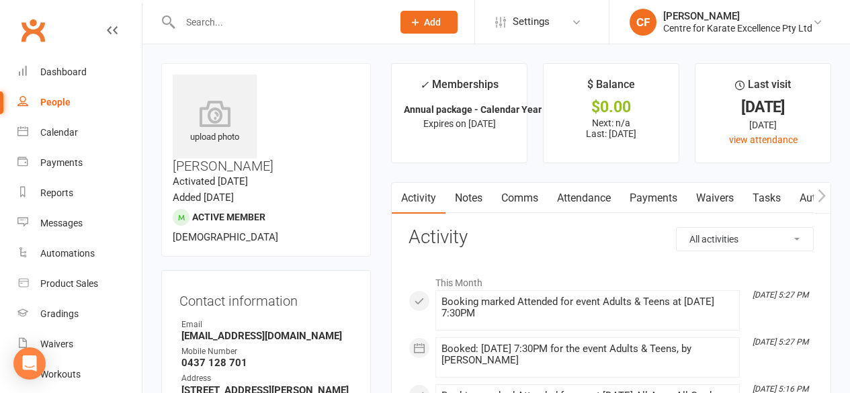
click at [270, 22] on input "text" at bounding box center [279, 22] width 207 height 19
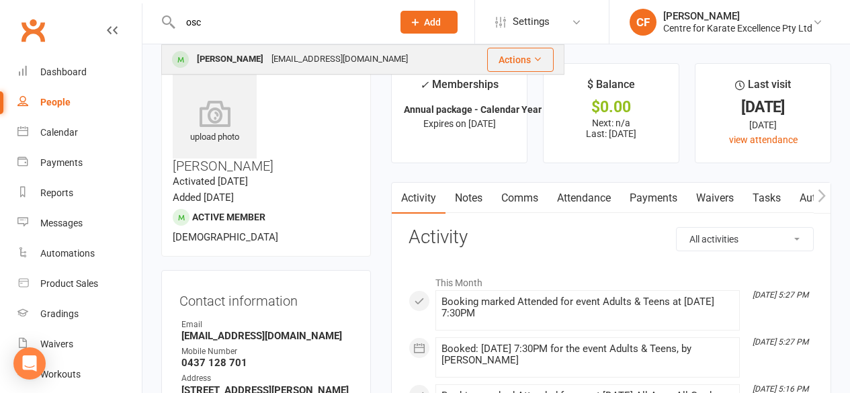
type input "osc"
click at [268, 57] on div "[EMAIL_ADDRESS][DOMAIN_NAME]" at bounding box center [340, 59] width 145 height 19
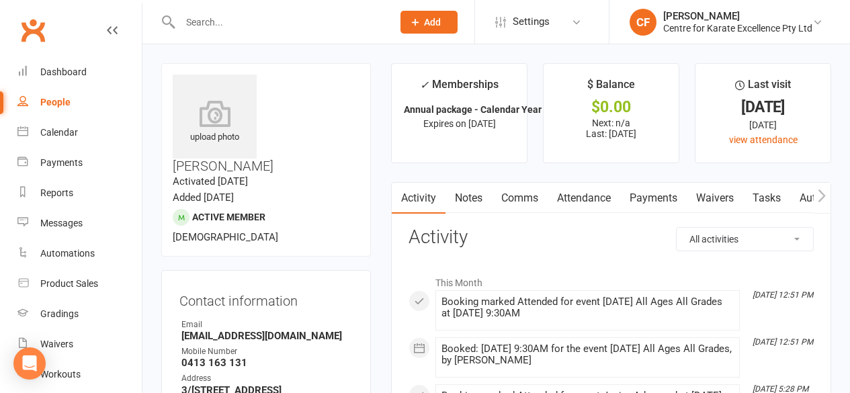
click at [220, 30] on input "text" at bounding box center [279, 22] width 207 height 19
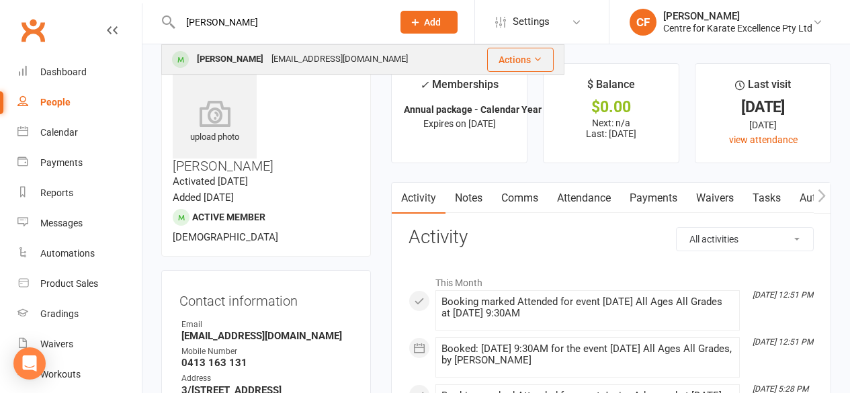
type input "[PERSON_NAME]"
click at [268, 55] on div "[EMAIL_ADDRESS][DOMAIN_NAME]" at bounding box center [340, 59] width 145 height 19
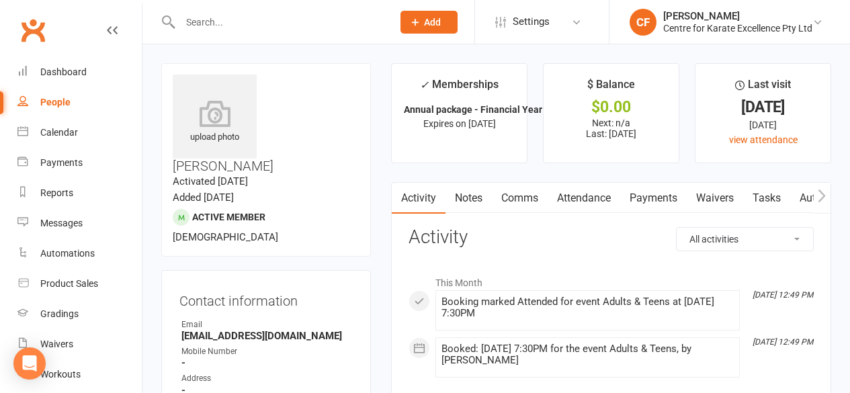
click at [203, 11] on div at bounding box center [272, 22] width 222 height 44
click at [203, 17] on input "text" at bounding box center [279, 22] width 207 height 19
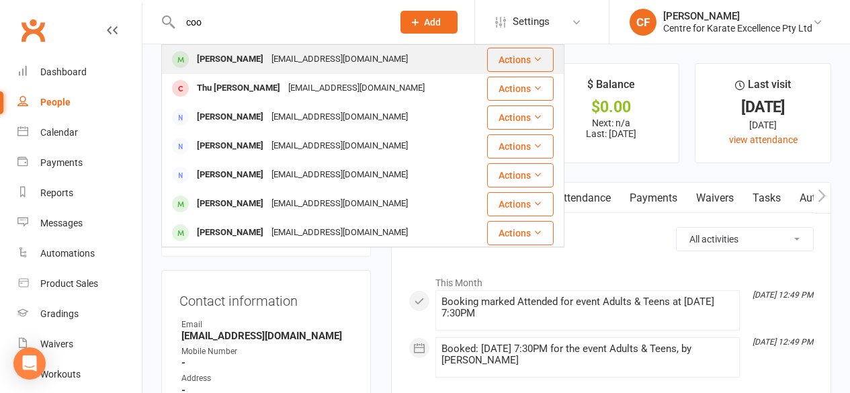
type input "coo"
click at [243, 54] on div "[PERSON_NAME]" at bounding box center [230, 59] width 75 height 19
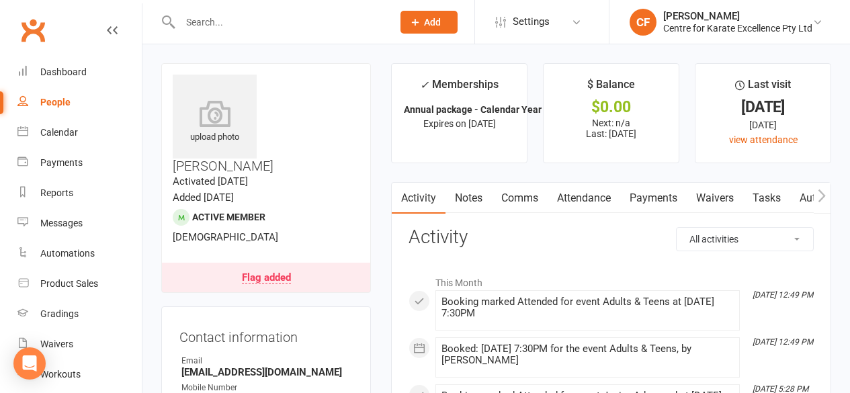
click at [215, 28] on input "text" at bounding box center [279, 22] width 207 height 19
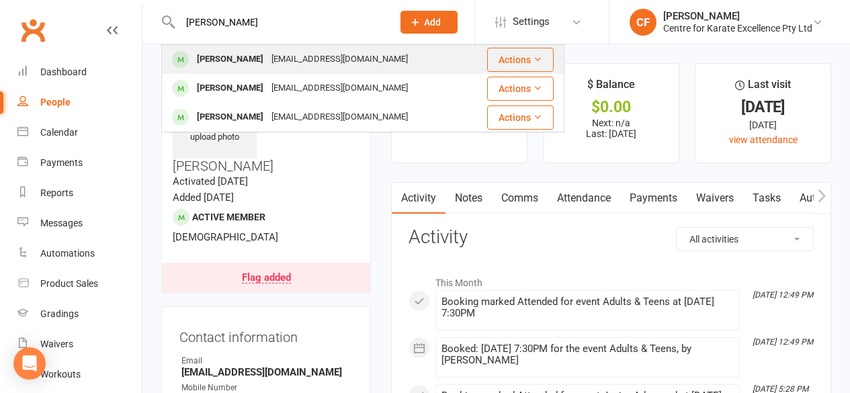
type input "[PERSON_NAME]"
click at [228, 70] on div "[PERSON_NAME] [EMAIL_ADDRESS][DOMAIN_NAME]" at bounding box center [316, 60] width 307 height 28
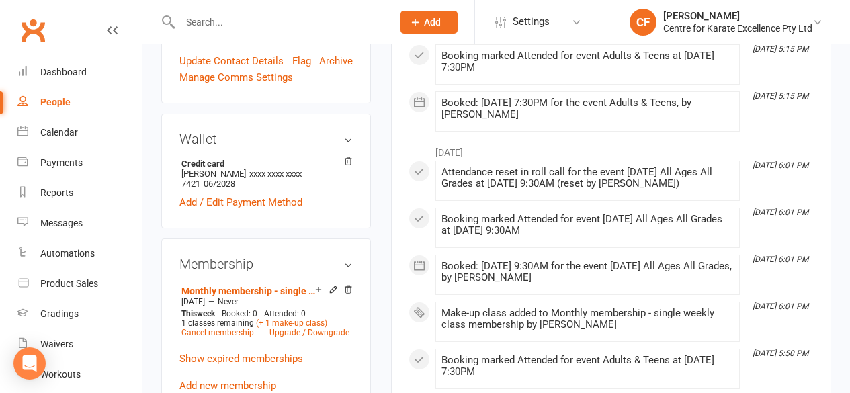
click at [206, 13] on input "text" at bounding box center [279, 22] width 207 height 19
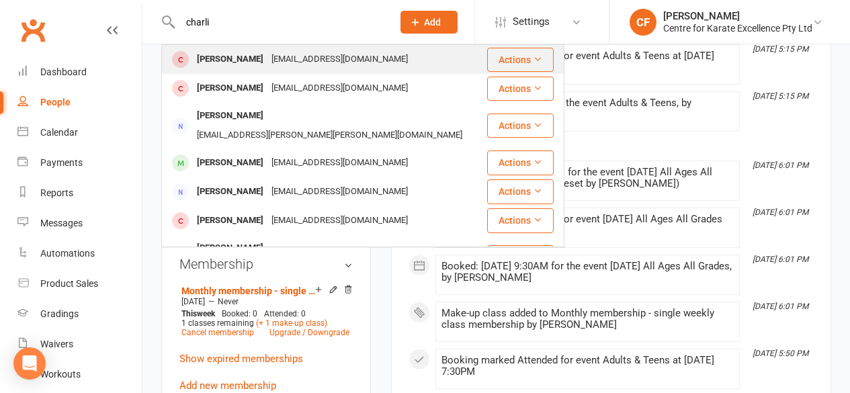
type input "charli"
click at [225, 50] on div "Charlie Jovanoski" at bounding box center [230, 59] width 75 height 19
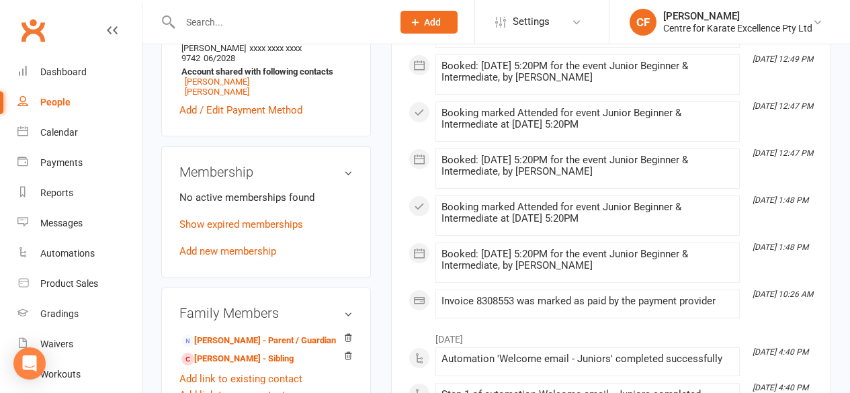
scroll to position [545, 0]
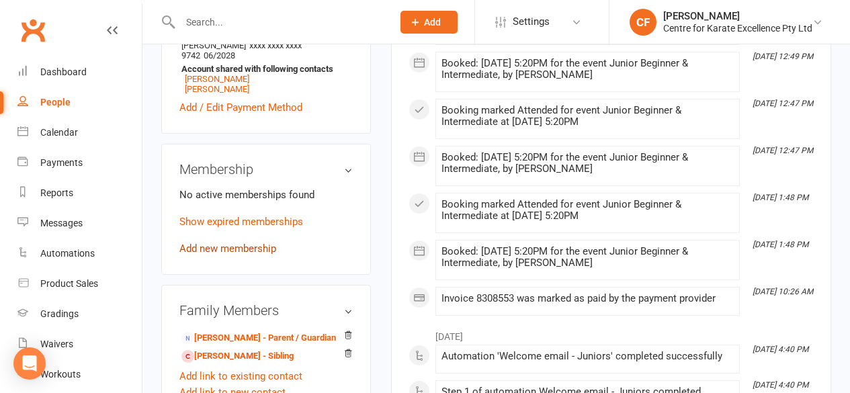
click at [231, 243] on link "Add new membership" at bounding box center [227, 249] width 97 height 12
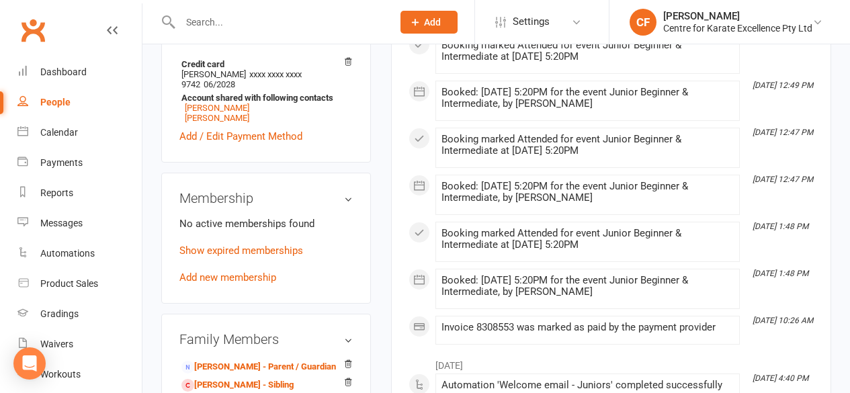
scroll to position [516, 0]
click at [246, 272] on link "Add new membership" at bounding box center [227, 278] width 97 height 12
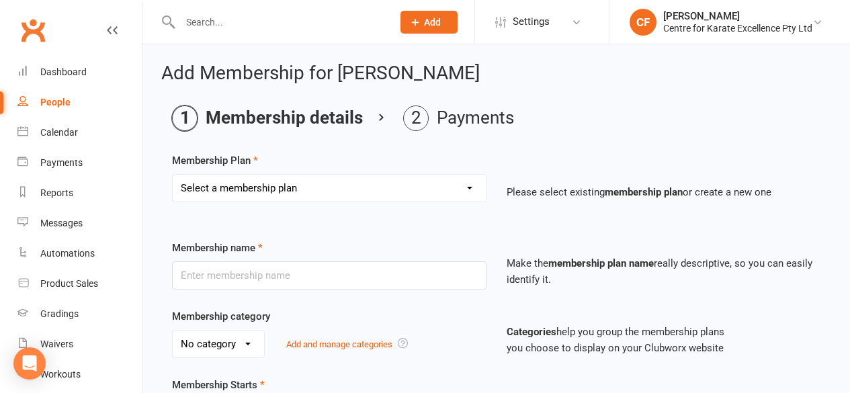
click at [300, 180] on select "Select a membership plan Create new Membership Plan Annual package - Financial …" at bounding box center [329, 188] width 313 height 27
select select "3"
click at [173, 175] on select "Select a membership plan Create new Membership Plan Annual package - Financial …" at bounding box center [329, 188] width 313 height 27
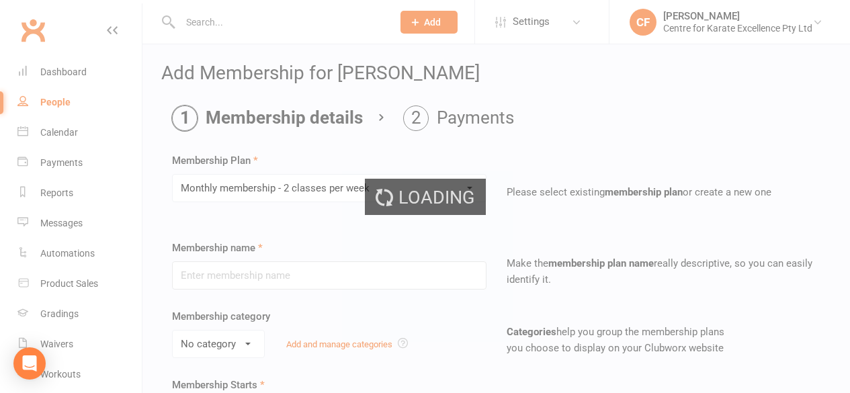
type input "Monthly membership - 2 classes per week"
select select "0"
type input "0"
type input "2"
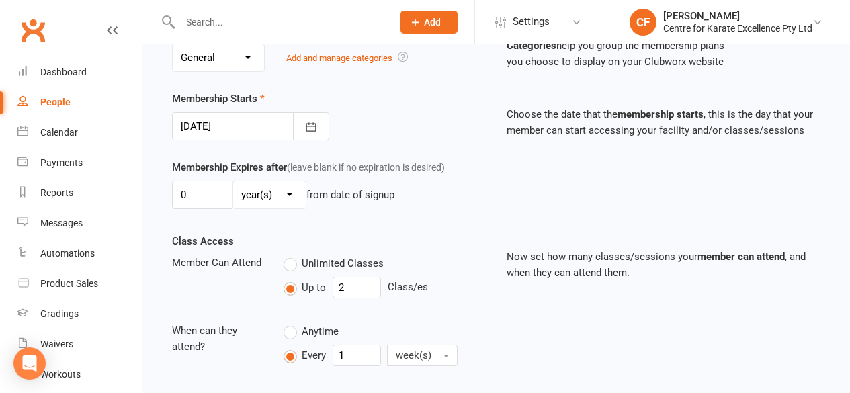
scroll to position [291, 0]
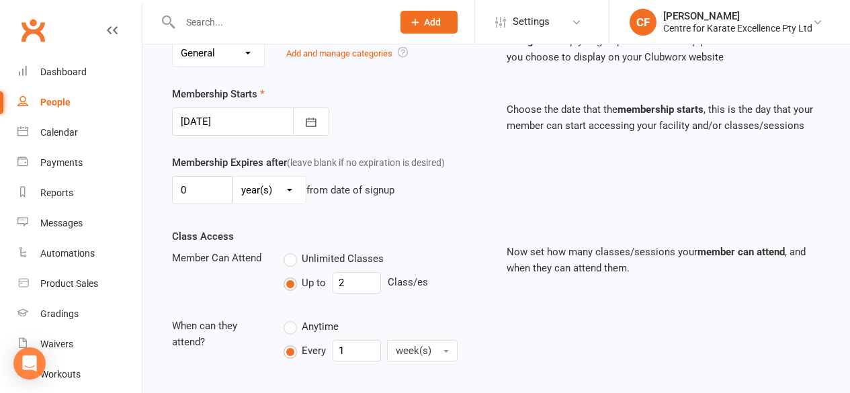
click at [208, 126] on div at bounding box center [250, 122] width 157 height 28
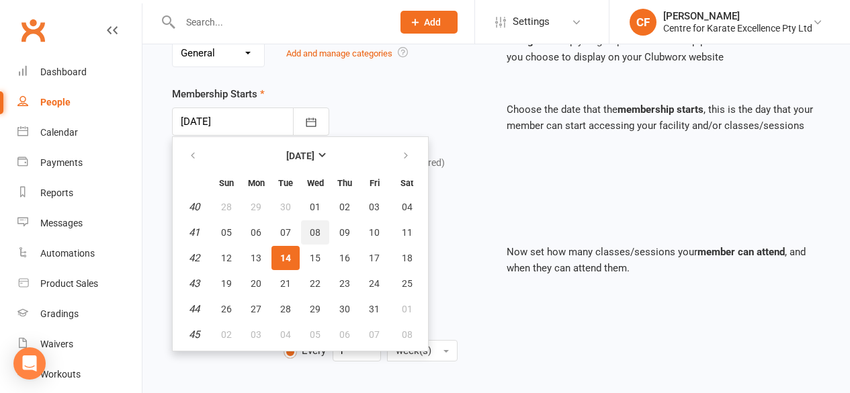
click at [307, 227] on button "08" at bounding box center [315, 232] width 28 height 24
type input "08 Oct 2025"
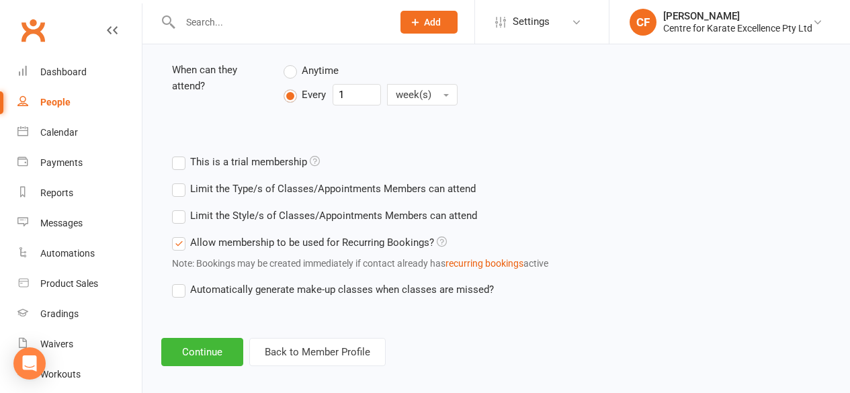
scroll to position [559, 0]
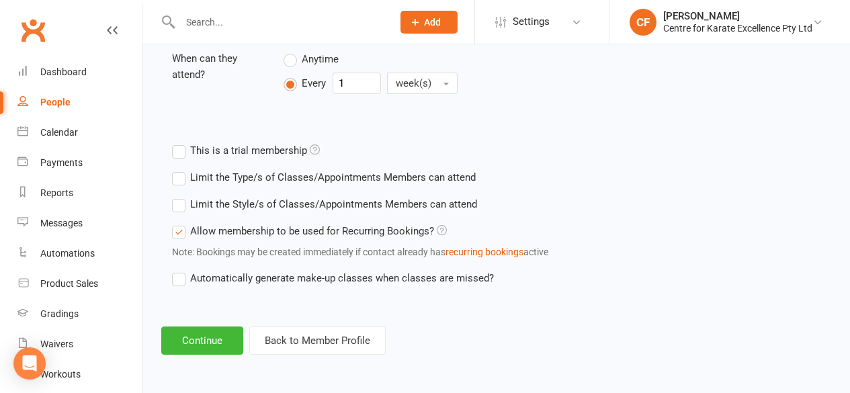
click at [174, 280] on label "Automatically generate make-up classes when classes are missed?" at bounding box center [333, 278] width 322 height 16
click at [174, 270] on input "Automatically generate make-up classes when classes are missed?" at bounding box center [176, 270] width 9 height 0
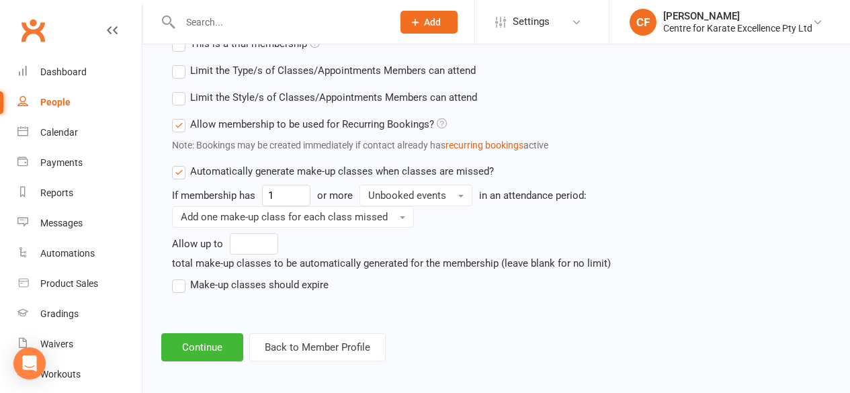
scroll to position [672, 0]
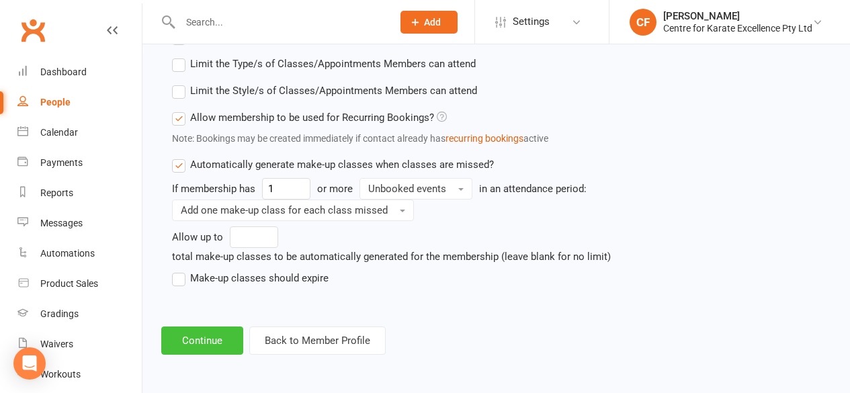
click at [198, 345] on button "Continue" at bounding box center [202, 341] width 82 height 28
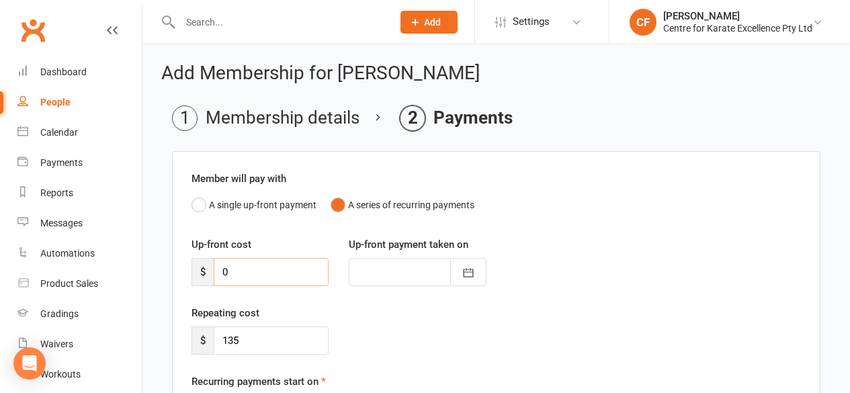
click at [231, 272] on input "0" at bounding box center [271, 272] width 115 height 28
type input "1"
type input "14 Oct 2025"
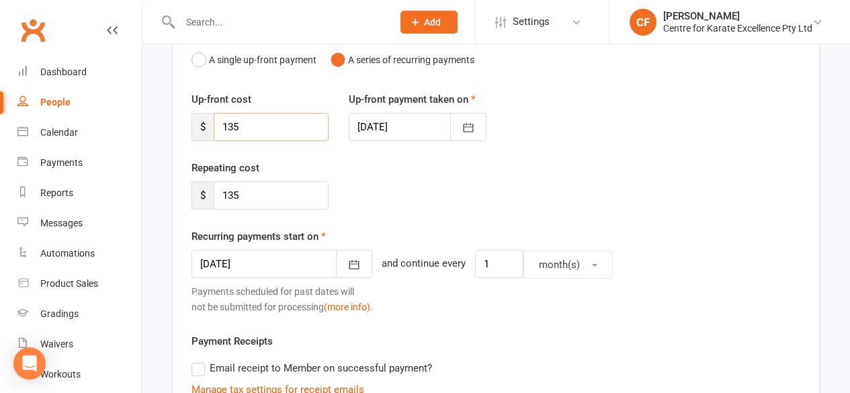
scroll to position [147, 0]
type input "135"
click at [349, 257] on icon "button" at bounding box center [354, 263] width 13 height 13
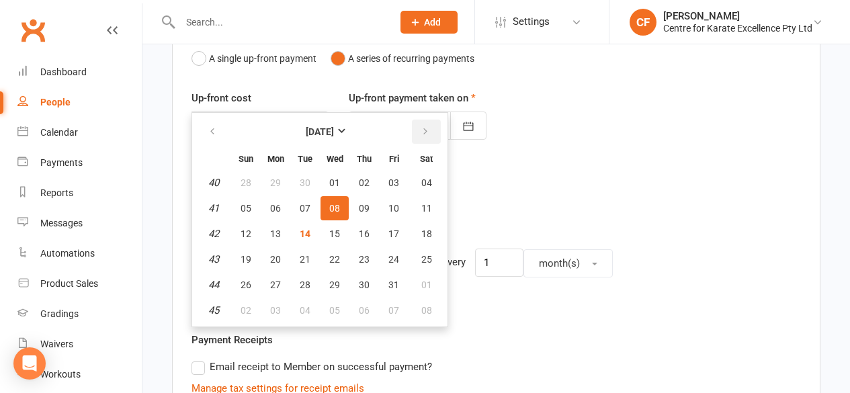
click at [426, 136] on icon "button" at bounding box center [425, 131] width 9 height 11
click at [421, 206] on span "08" at bounding box center [426, 208] width 11 height 11
type input "08 Nov 2025"
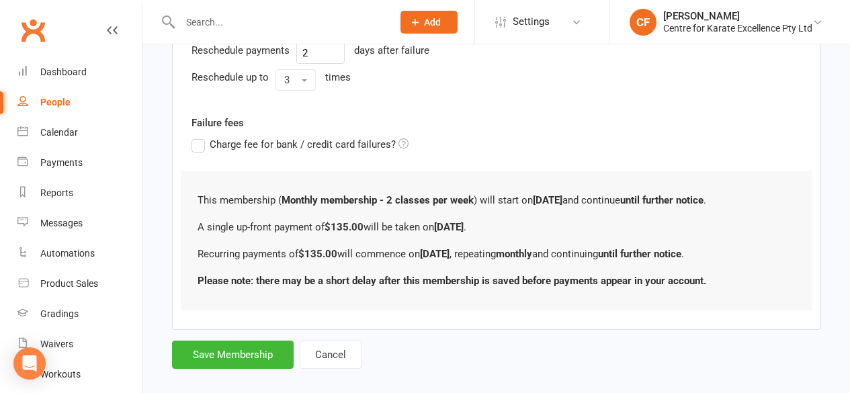
scroll to position [557, 0]
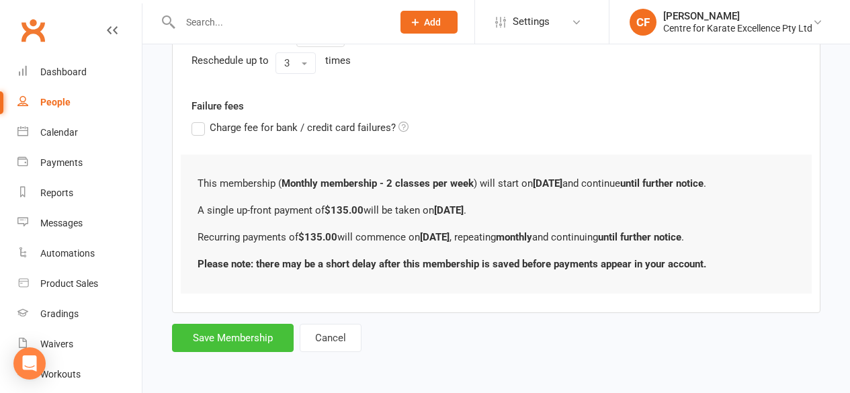
click at [218, 350] on button "Save Membership" at bounding box center [233, 338] width 122 height 28
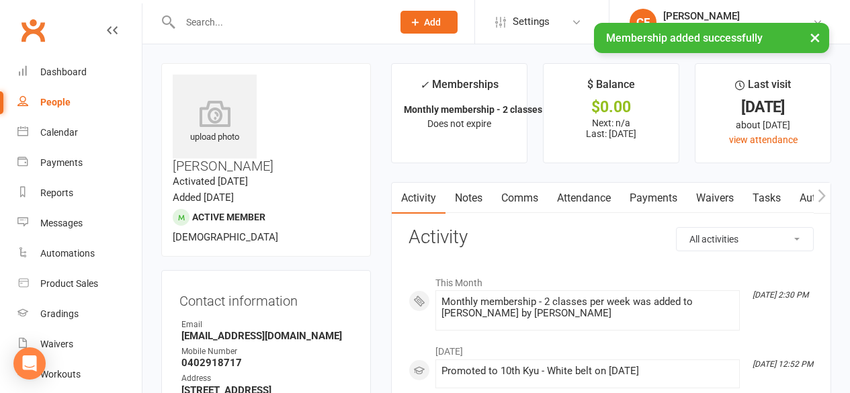
click at [228, 13] on input "text" at bounding box center [279, 22] width 207 height 19
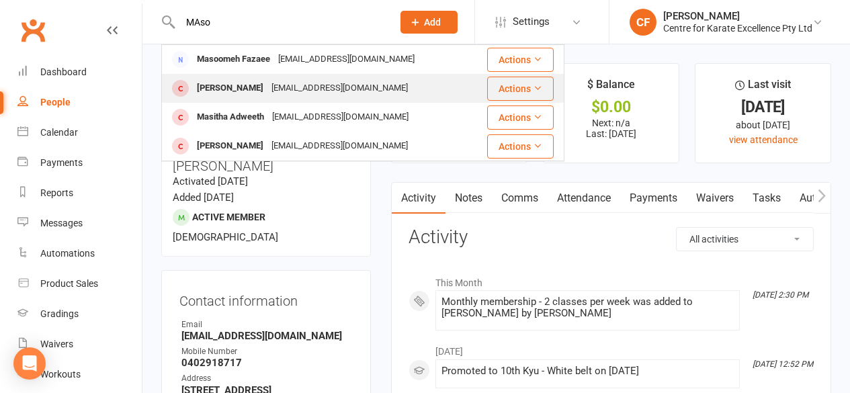
type input "MAso"
click at [234, 75] on div "Mason Jovanoski djjy2012@gmail.com" at bounding box center [317, 89] width 309 height 28
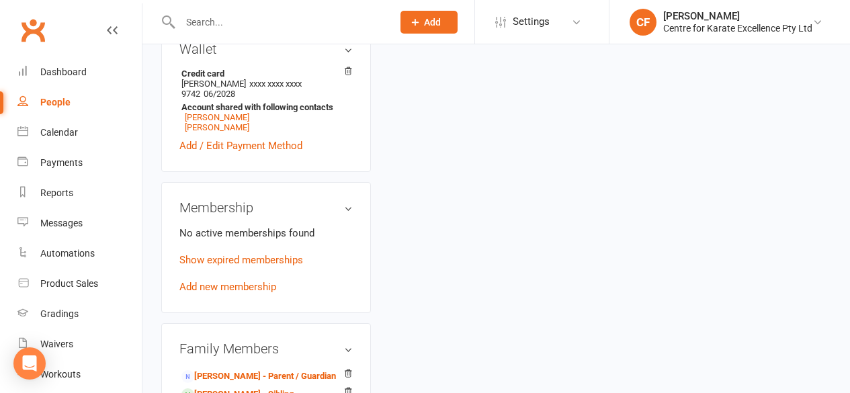
scroll to position [507, 0]
click at [256, 281] on link "Add new membership" at bounding box center [227, 287] width 97 height 12
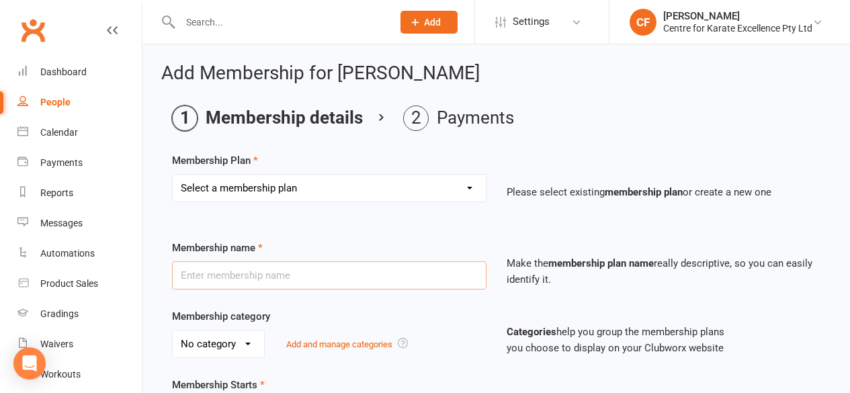
click at [303, 270] on input "text" at bounding box center [329, 276] width 315 height 28
click at [313, 187] on select "Select a membership plan Create new Membership Plan Annual package - Financial …" at bounding box center [329, 188] width 313 height 27
select select "6"
click at [173, 175] on select "Select a membership plan Create new Membership Plan Annual package - Financial …" at bounding box center [329, 188] width 313 height 27
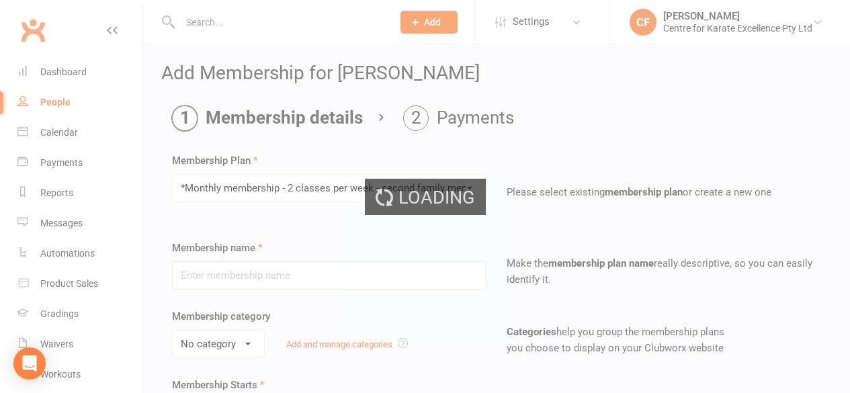
type input "*Monthly membership - 2 classes per week - second family member"
select select "0"
type input "0"
type input "2"
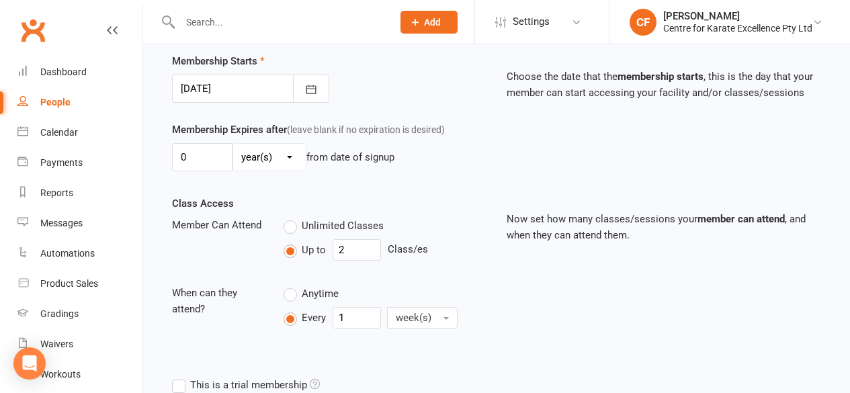
scroll to position [327, 0]
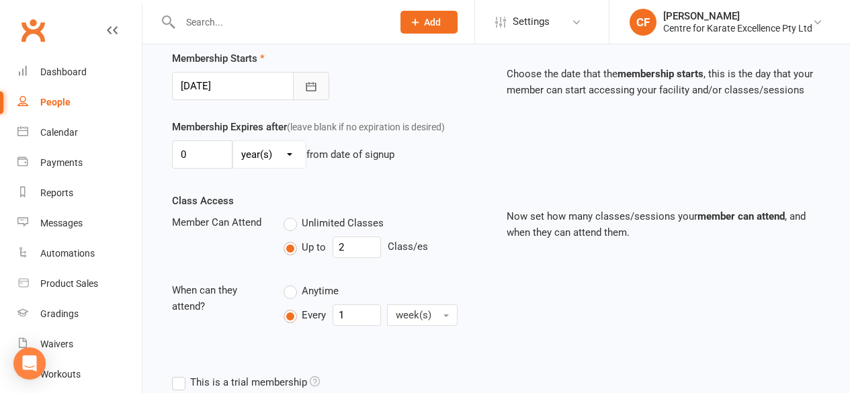
click at [309, 87] on icon "button" at bounding box center [311, 86] width 13 height 13
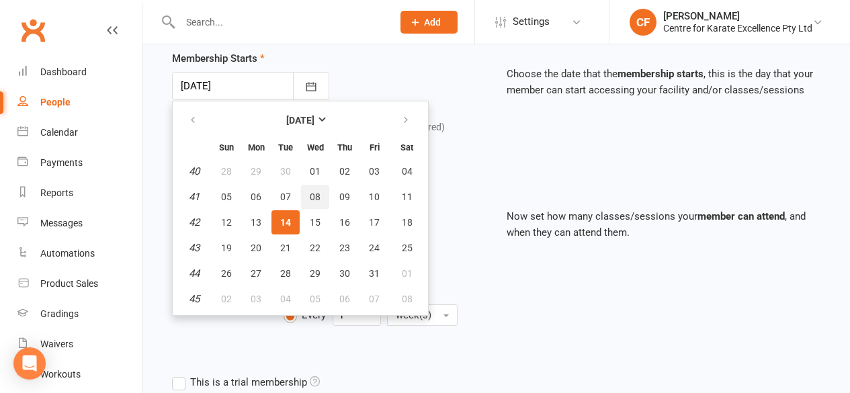
click at [315, 196] on span "08" at bounding box center [315, 197] width 11 height 11
type input "08 Oct 2025"
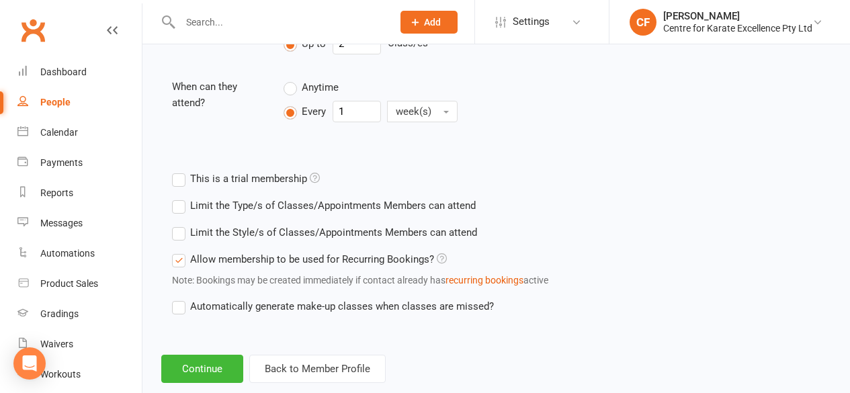
scroll to position [559, 0]
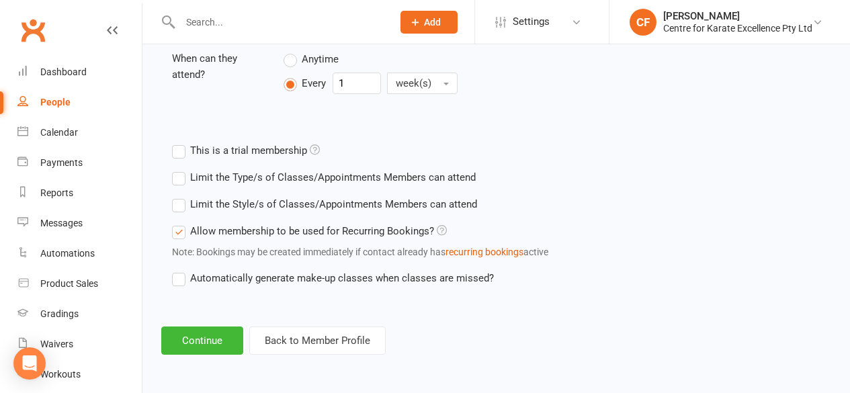
click at [177, 278] on label "Automatically generate make-up classes when classes are missed?" at bounding box center [333, 278] width 322 height 16
click at [177, 270] on input "Automatically generate make-up classes when classes are missed?" at bounding box center [176, 270] width 9 height 0
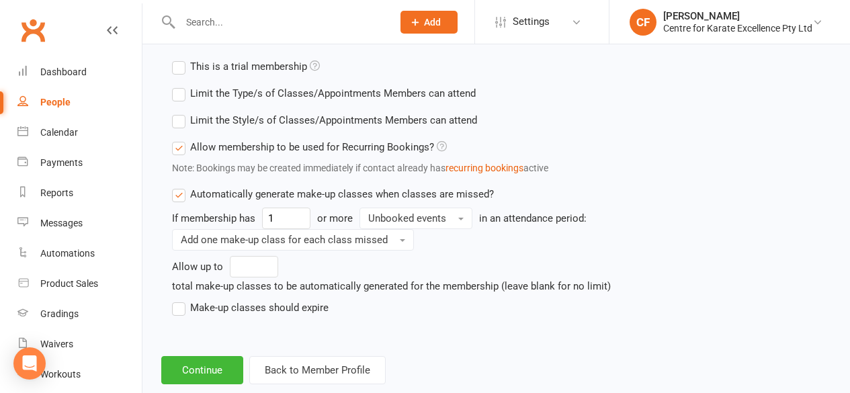
scroll to position [672, 0]
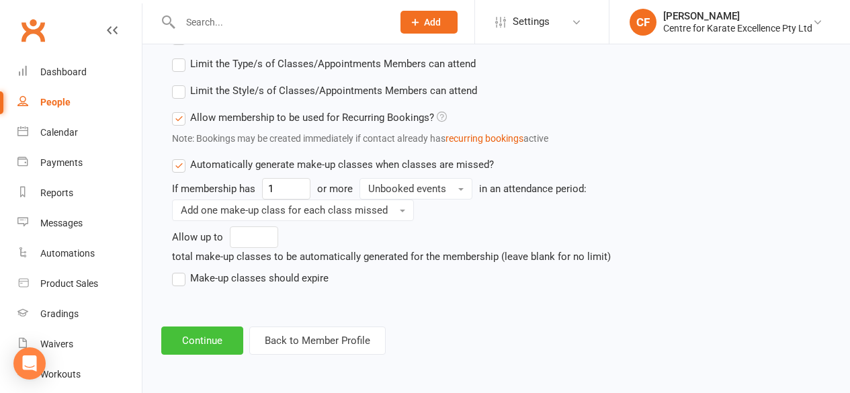
click at [202, 339] on button "Continue" at bounding box center [202, 341] width 82 height 28
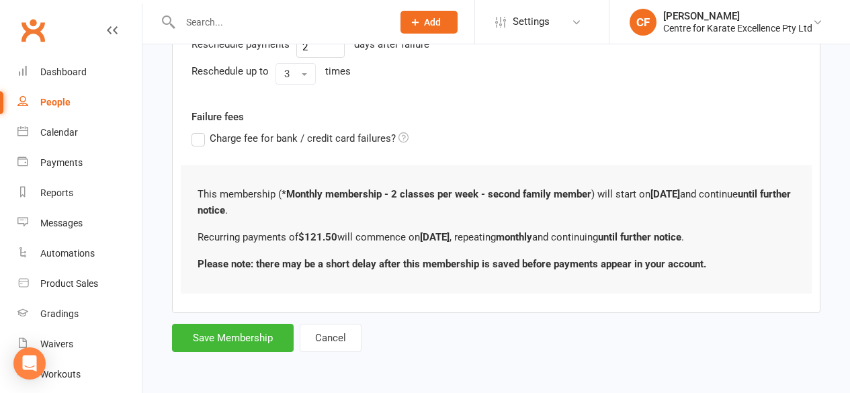
scroll to position [0, 0]
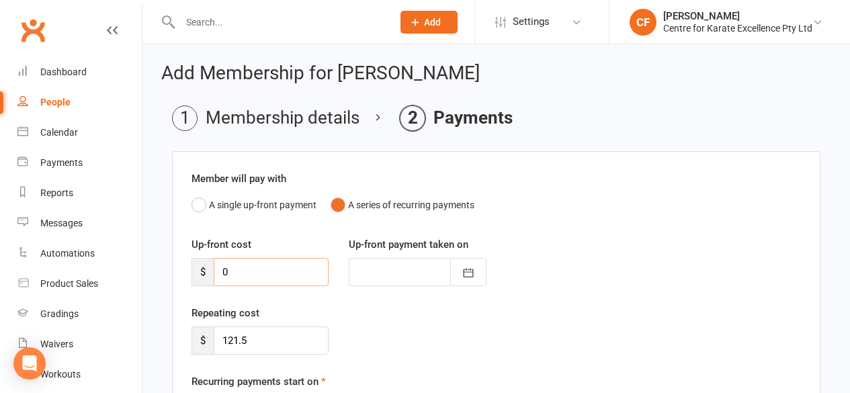
click at [283, 265] on input "0" at bounding box center [271, 272] width 115 height 28
type input "01"
type input "14 Oct 2025"
type input "0"
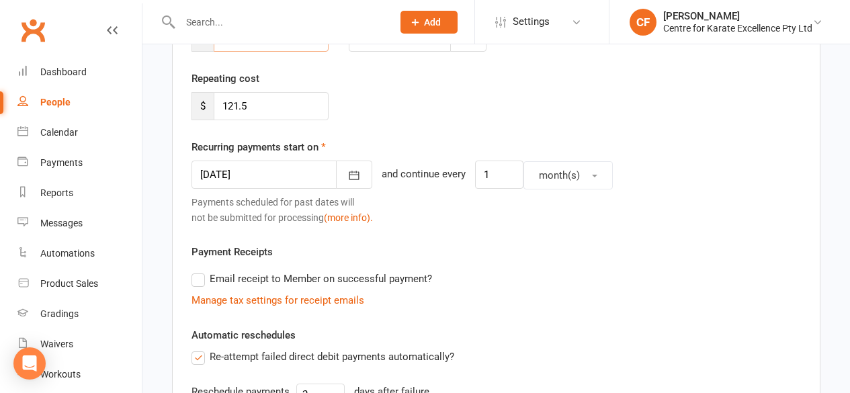
scroll to position [239, 0]
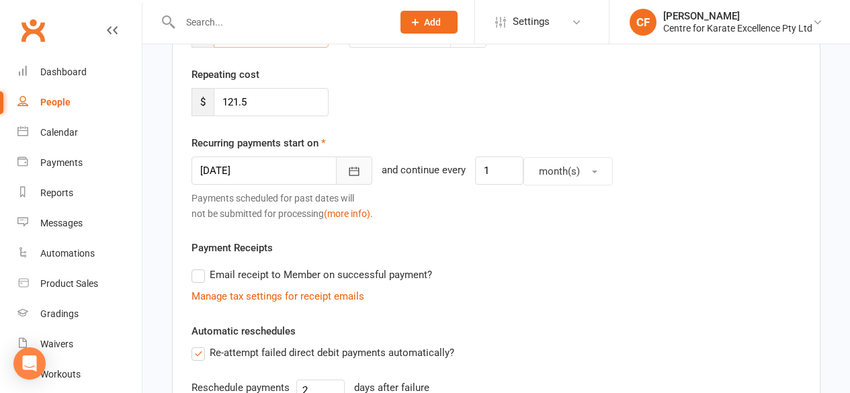
type input "121.50"
click at [350, 166] on icon "button" at bounding box center [354, 171] width 13 height 13
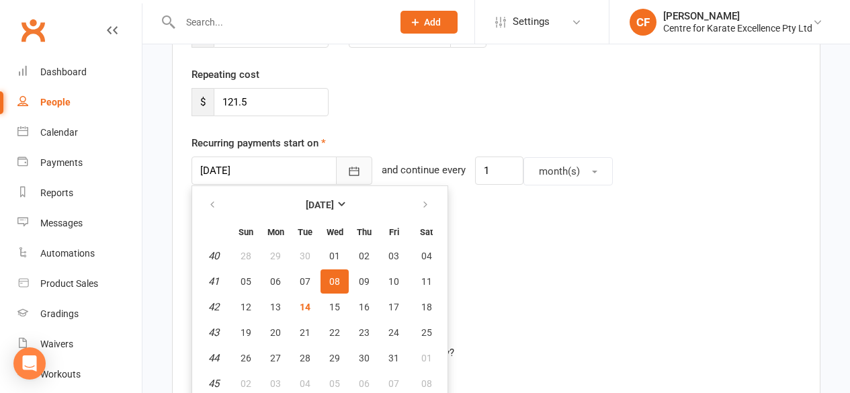
scroll to position [243, 0]
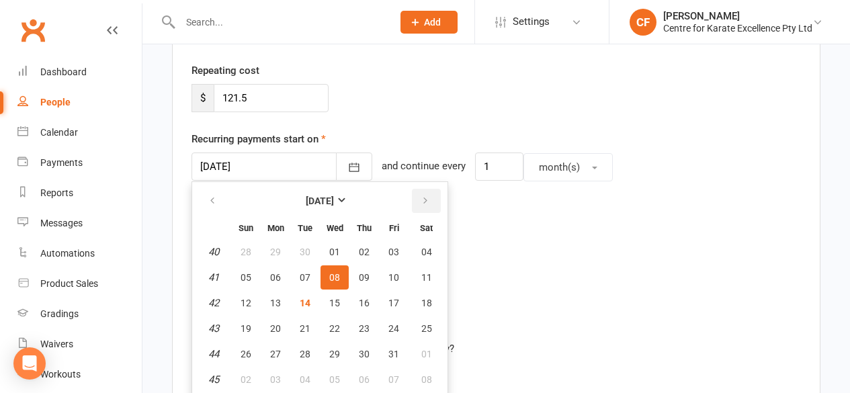
click at [424, 198] on icon "button" at bounding box center [425, 201] width 9 height 11
click at [429, 275] on span "08" at bounding box center [426, 277] width 11 height 11
type input "08 Nov 2025"
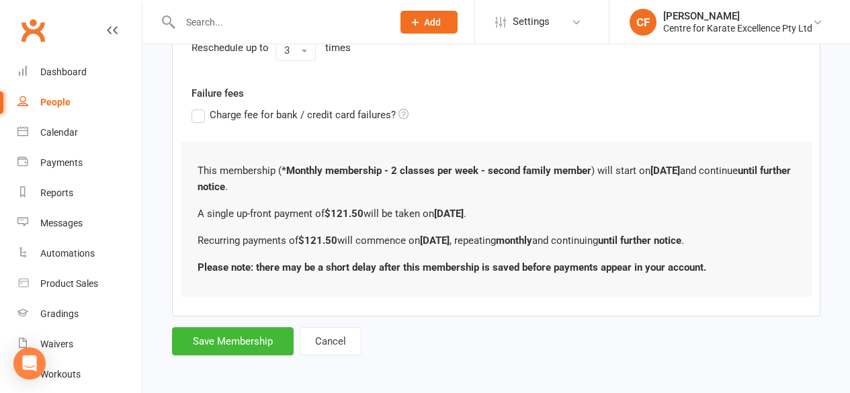
scroll to position [573, 0]
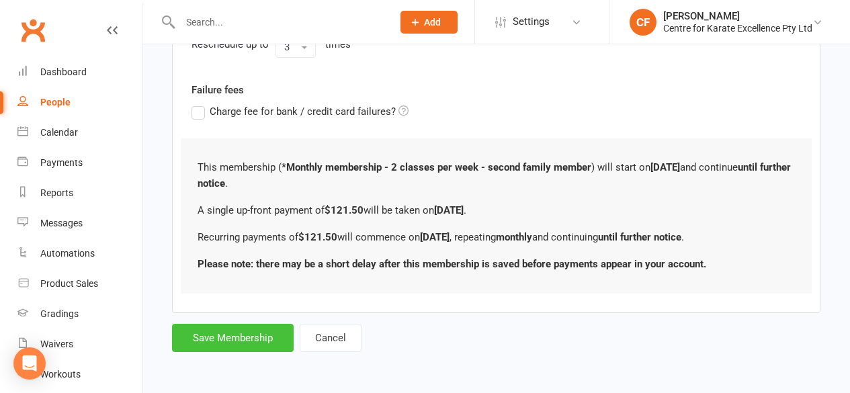
click at [215, 337] on button "Save Membership" at bounding box center [233, 338] width 122 height 28
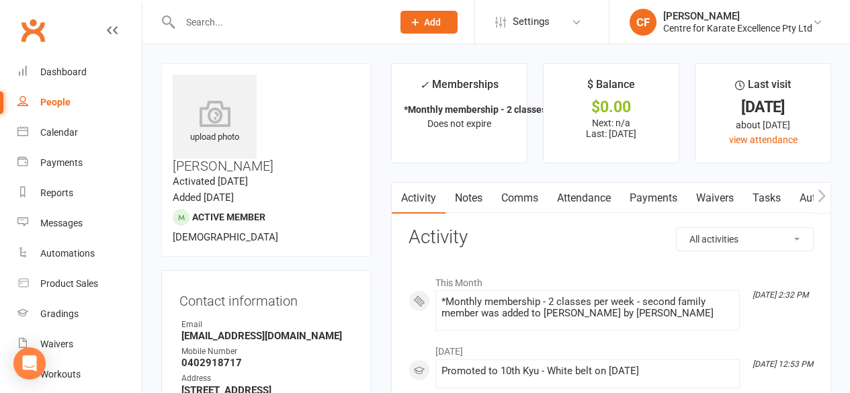
click at [221, 21] on input "text" at bounding box center [279, 22] width 207 height 19
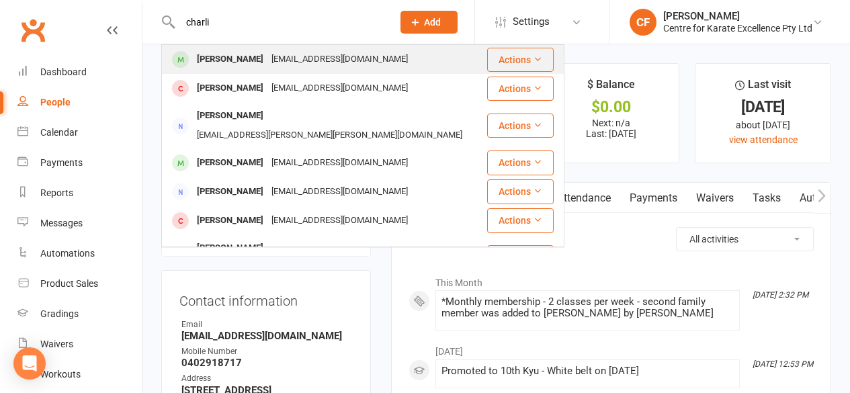
type input "charli"
click at [254, 63] on div "Charlie Jovanoski" at bounding box center [230, 59] width 75 height 19
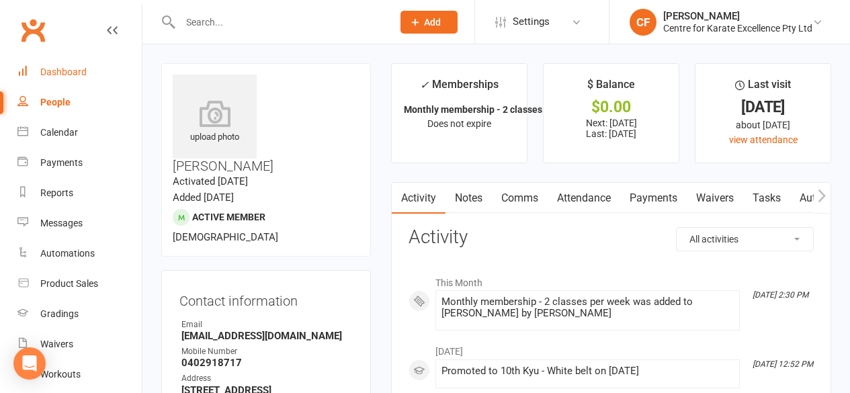
click at [44, 58] on link "Dashboard" at bounding box center [79, 72] width 124 height 30
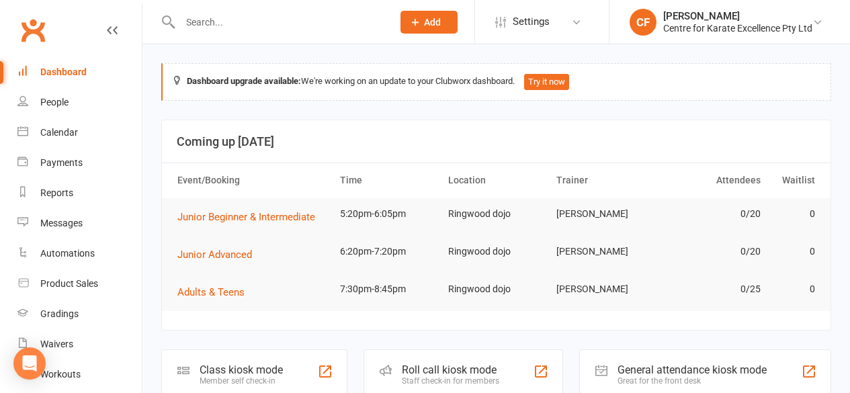
click at [211, 19] on input "text" at bounding box center [279, 22] width 207 height 19
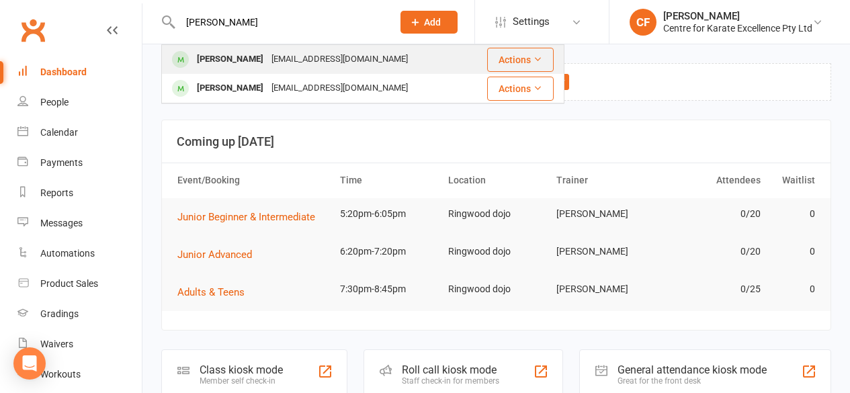
type input "hanna"
click at [229, 58] on div "Hannah Glaister" at bounding box center [230, 59] width 75 height 19
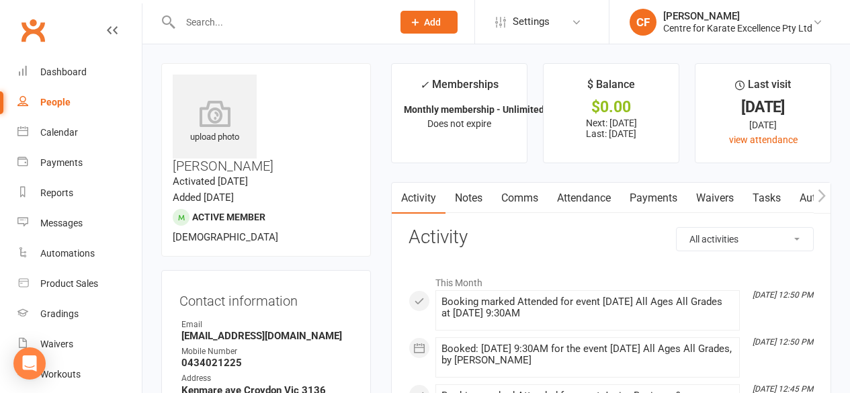
scroll to position [6, 0]
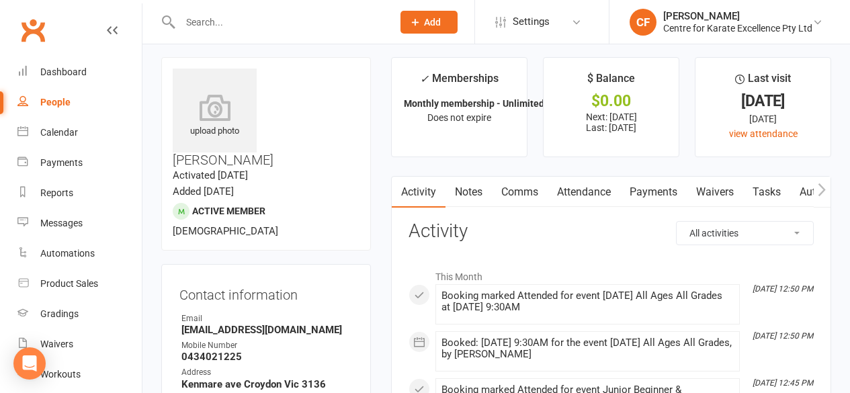
click at [655, 196] on link "Payments" at bounding box center [653, 192] width 67 height 31
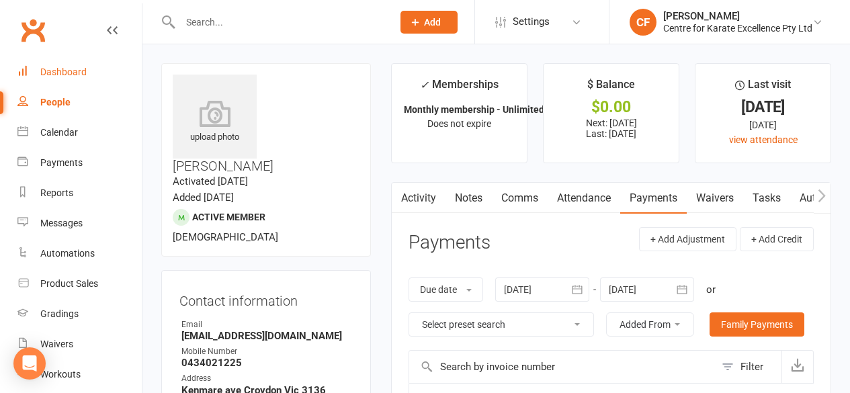
click at [64, 75] on div "Dashboard" at bounding box center [63, 72] width 46 height 11
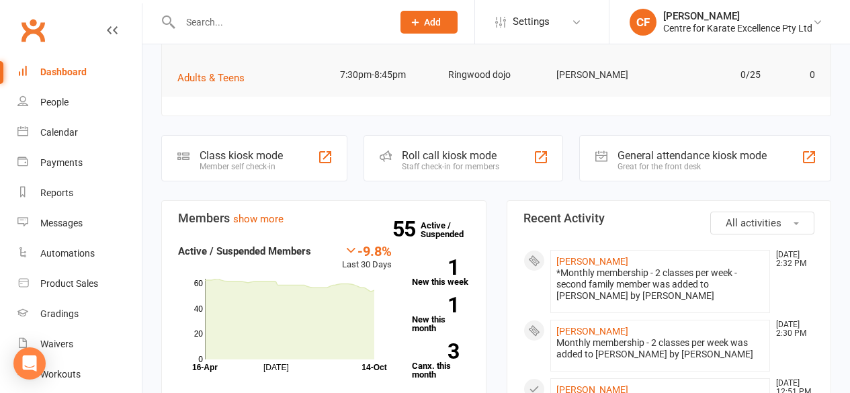
scroll to position [214, 0]
click at [56, 106] on div "People" at bounding box center [54, 102] width 28 height 11
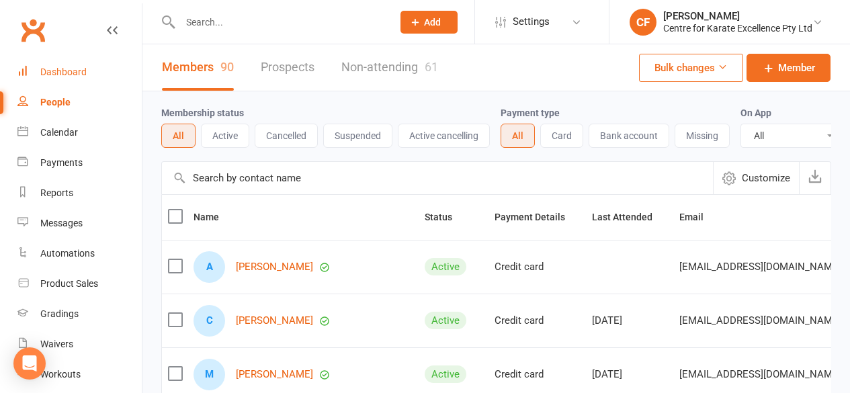
click at [79, 79] on link "Dashboard" at bounding box center [79, 72] width 124 height 30
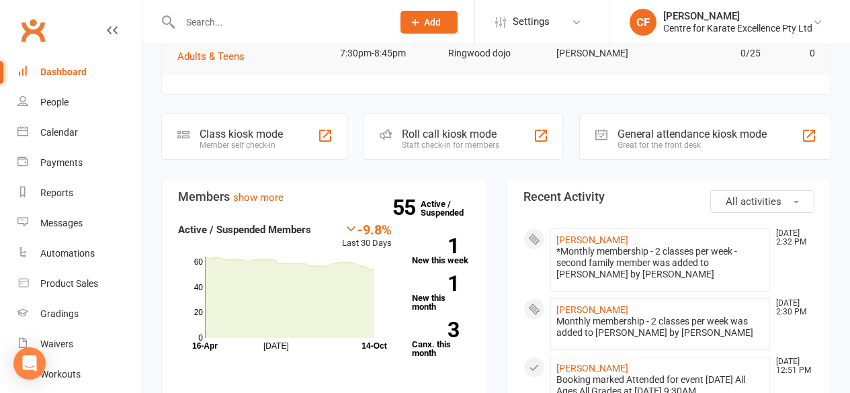
scroll to position [244, 0]
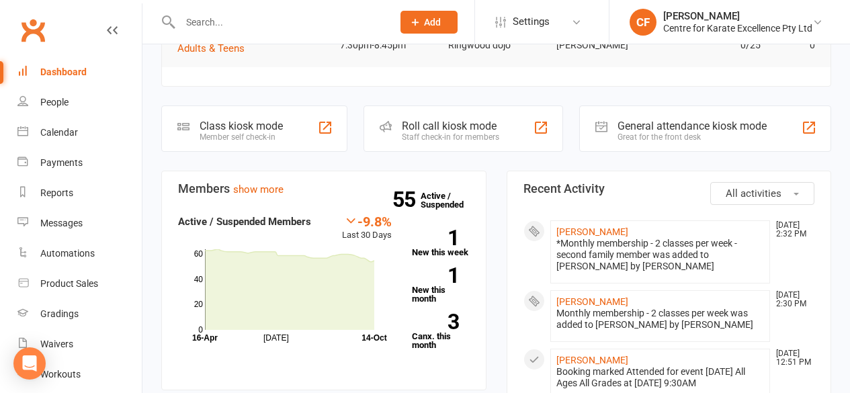
click at [356, 218] on icon at bounding box center [350, 220] width 13 height 13
click at [340, 298] on icon at bounding box center [289, 289] width 169 height 81
click at [318, 296] on icon at bounding box center [289, 289] width 169 height 81
click at [349, 264] on icon at bounding box center [289, 289] width 169 height 81
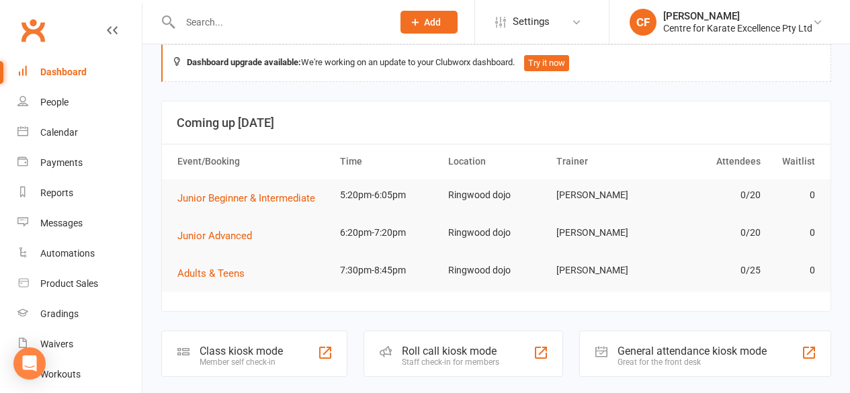
scroll to position [0, 0]
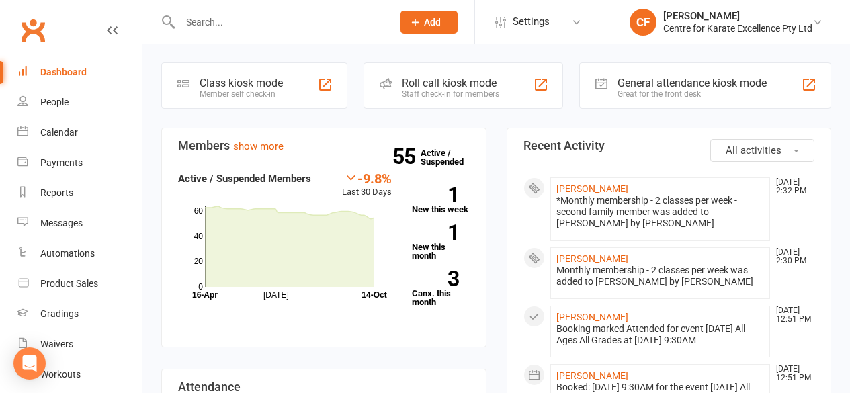
scroll to position [301, 0]
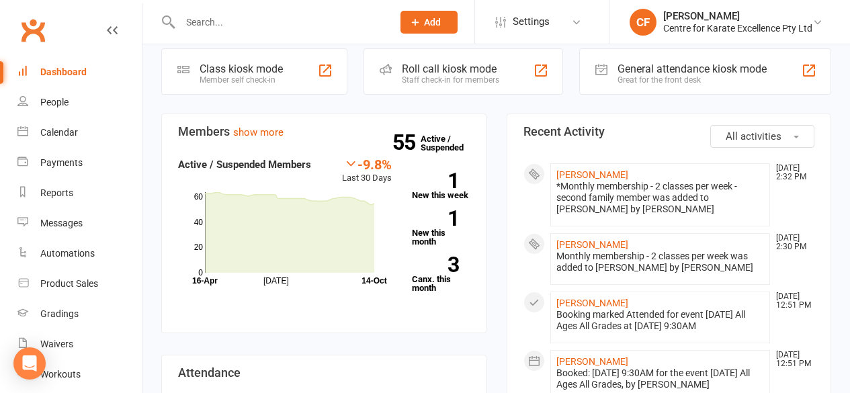
click at [393, 298] on div "-9.8% Last 30 Days Active / Suspended Members Jul Month 16-Apr 14-Oct 0 20 40 6…" at bounding box center [324, 230] width 312 height 147
click at [219, 30] on input "text" at bounding box center [279, 22] width 207 height 19
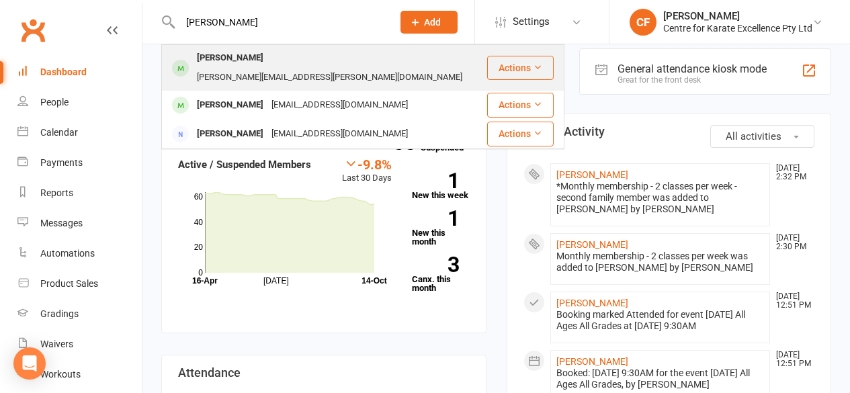
type input "hugo"
click at [231, 58] on div "Hugo Renowden" at bounding box center [230, 57] width 75 height 19
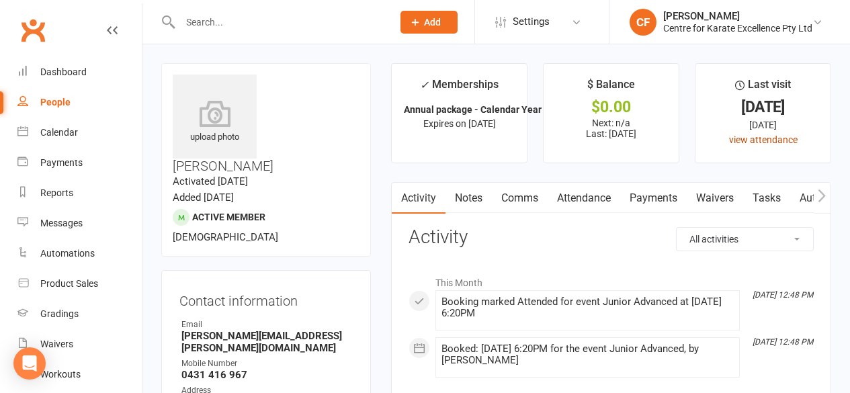
click at [785, 134] on link "view attendance" at bounding box center [763, 139] width 69 height 11
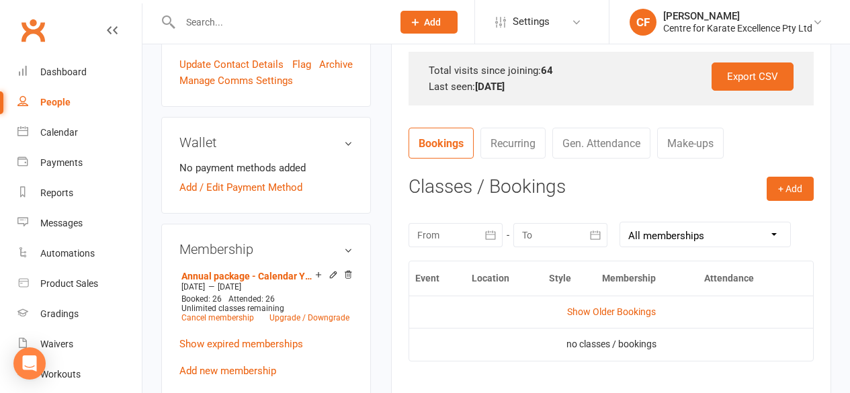
scroll to position [430, 0]
